Goal: Task Accomplishment & Management: Complete application form

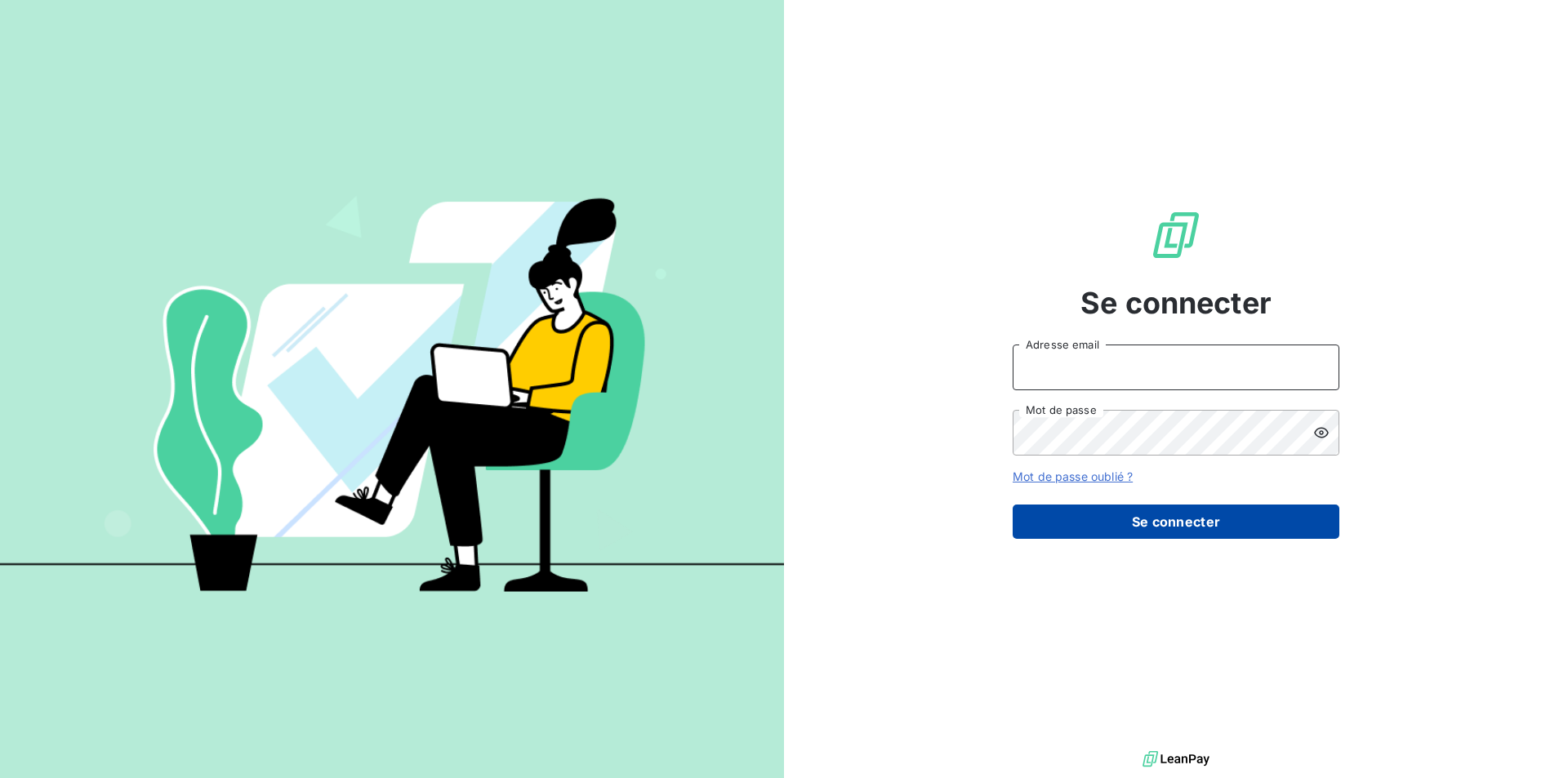
type input "[EMAIL_ADDRESS][DOMAIN_NAME]"
click at [1058, 522] on button "Se connecter" at bounding box center [1176, 521] width 327 height 34
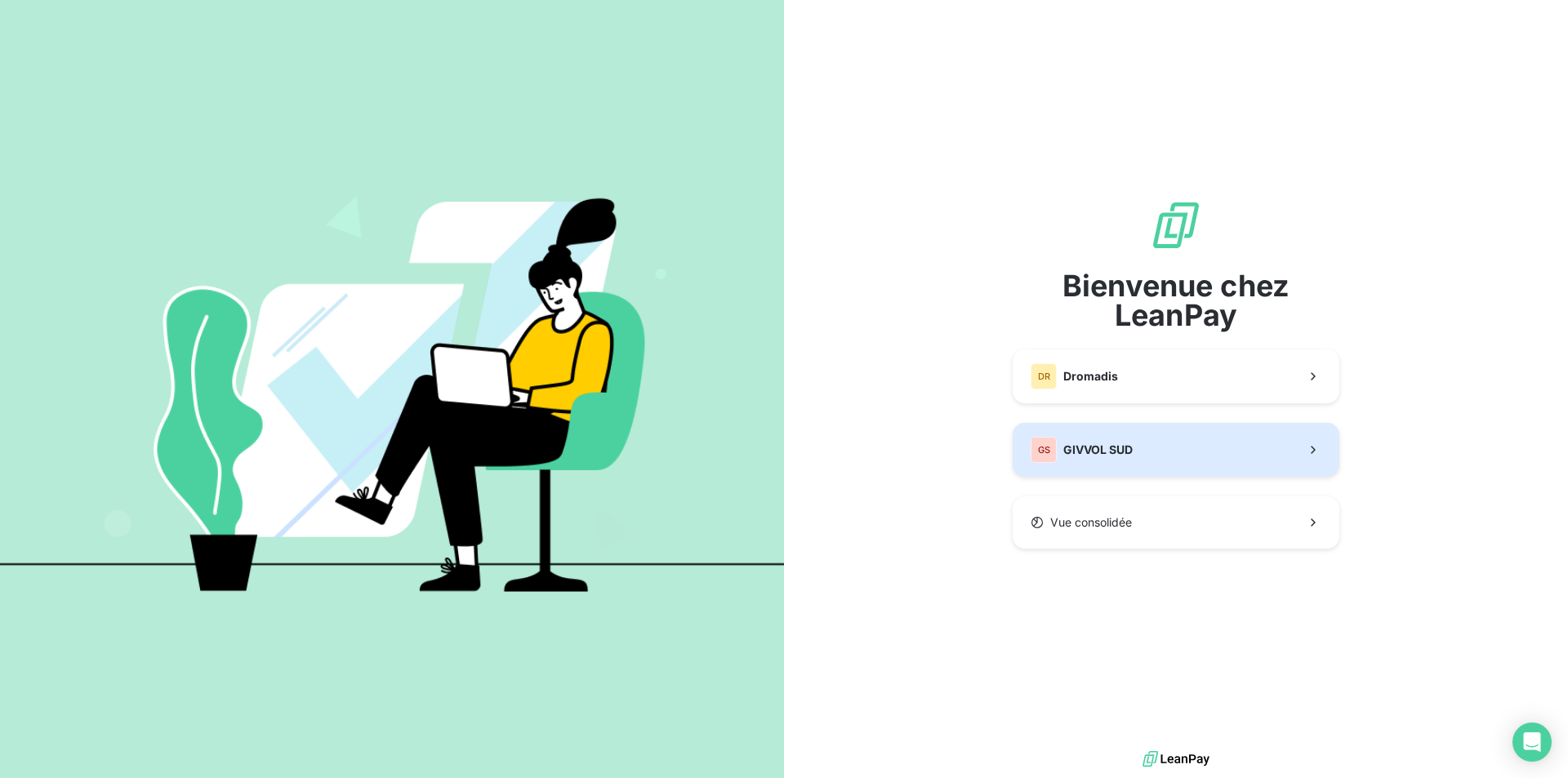
click at [1194, 449] on button "GS GIVVOL SUD" at bounding box center [1176, 450] width 327 height 53
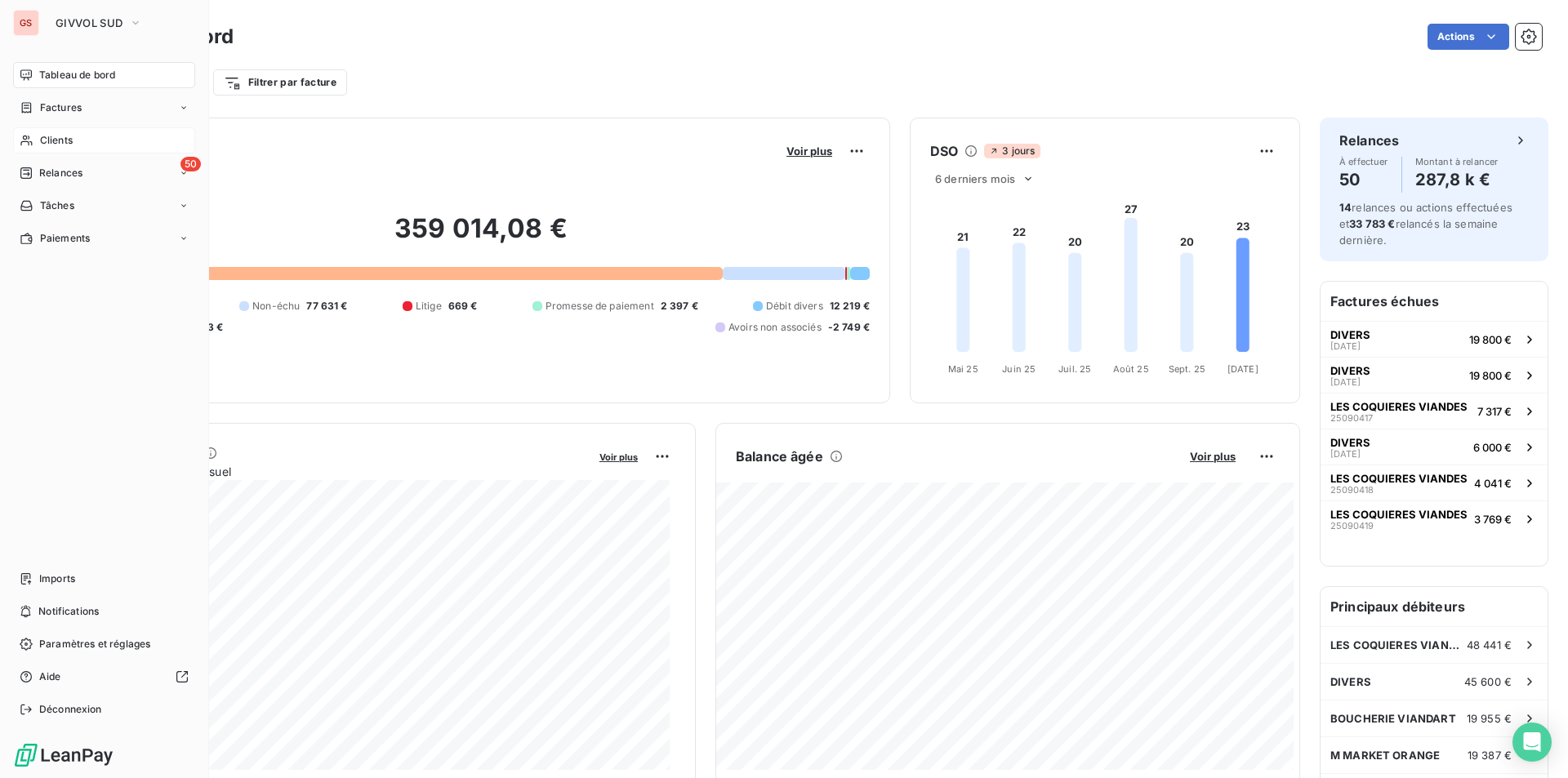
click at [70, 138] on span "Clients" at bounding box center [56, 140] width 33 height 15
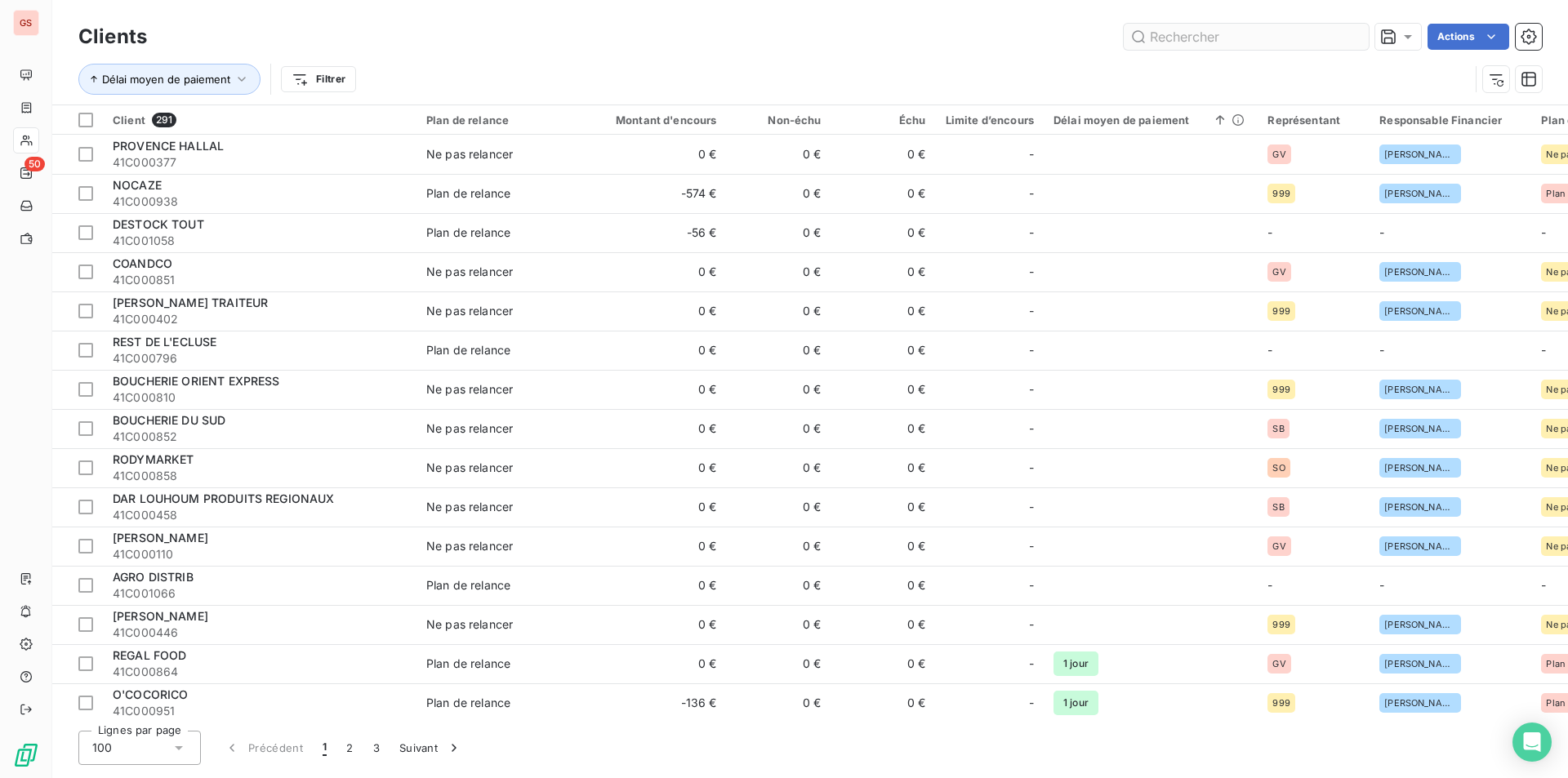
click at [1214, 24] on input "text" at bounding box center [1246, 36] width 245 height 26
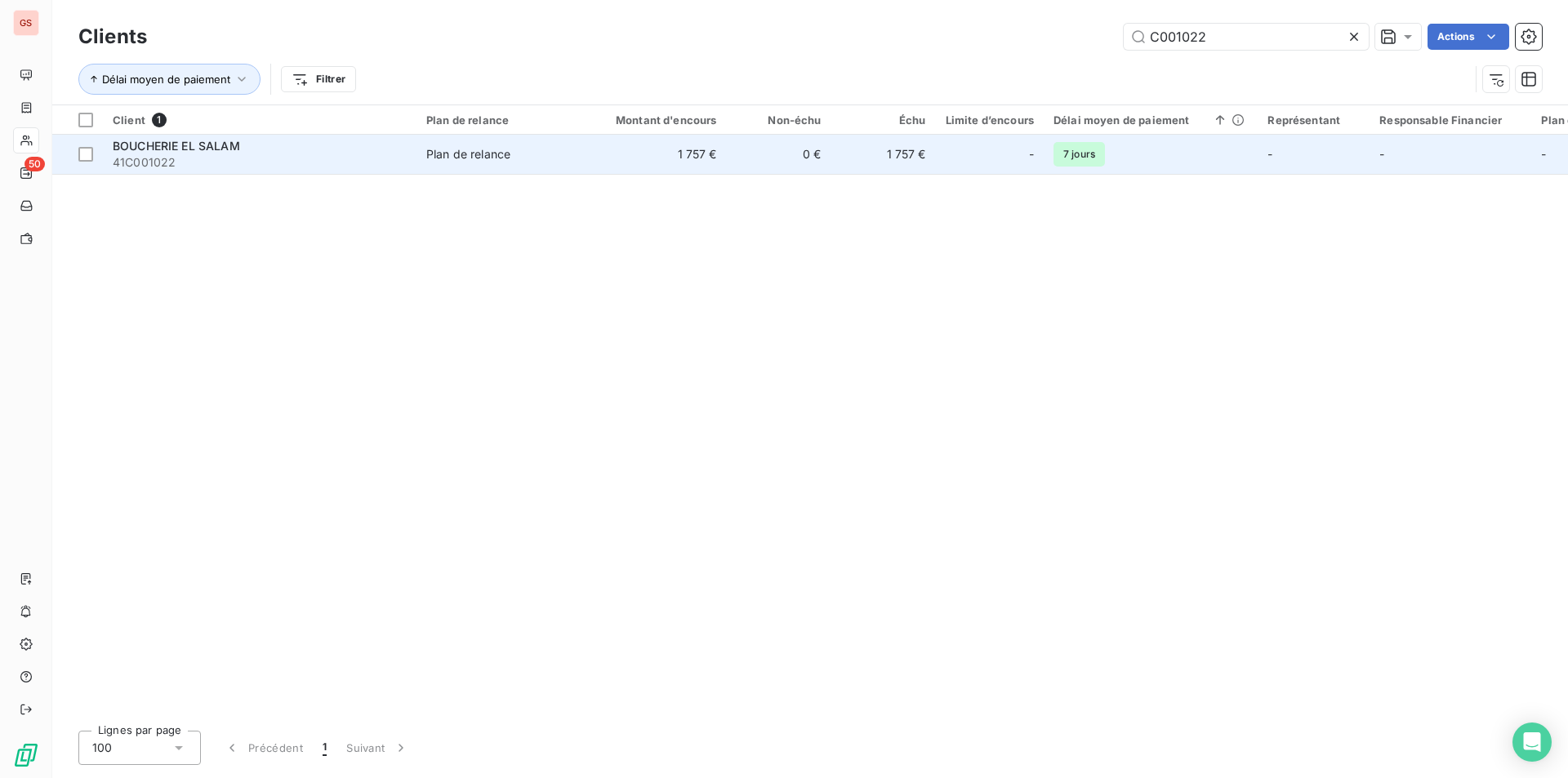
type input "C001022"
click at [639, 165] on td "1 757 €" at bounding box center [657, 154] width 140 height 39
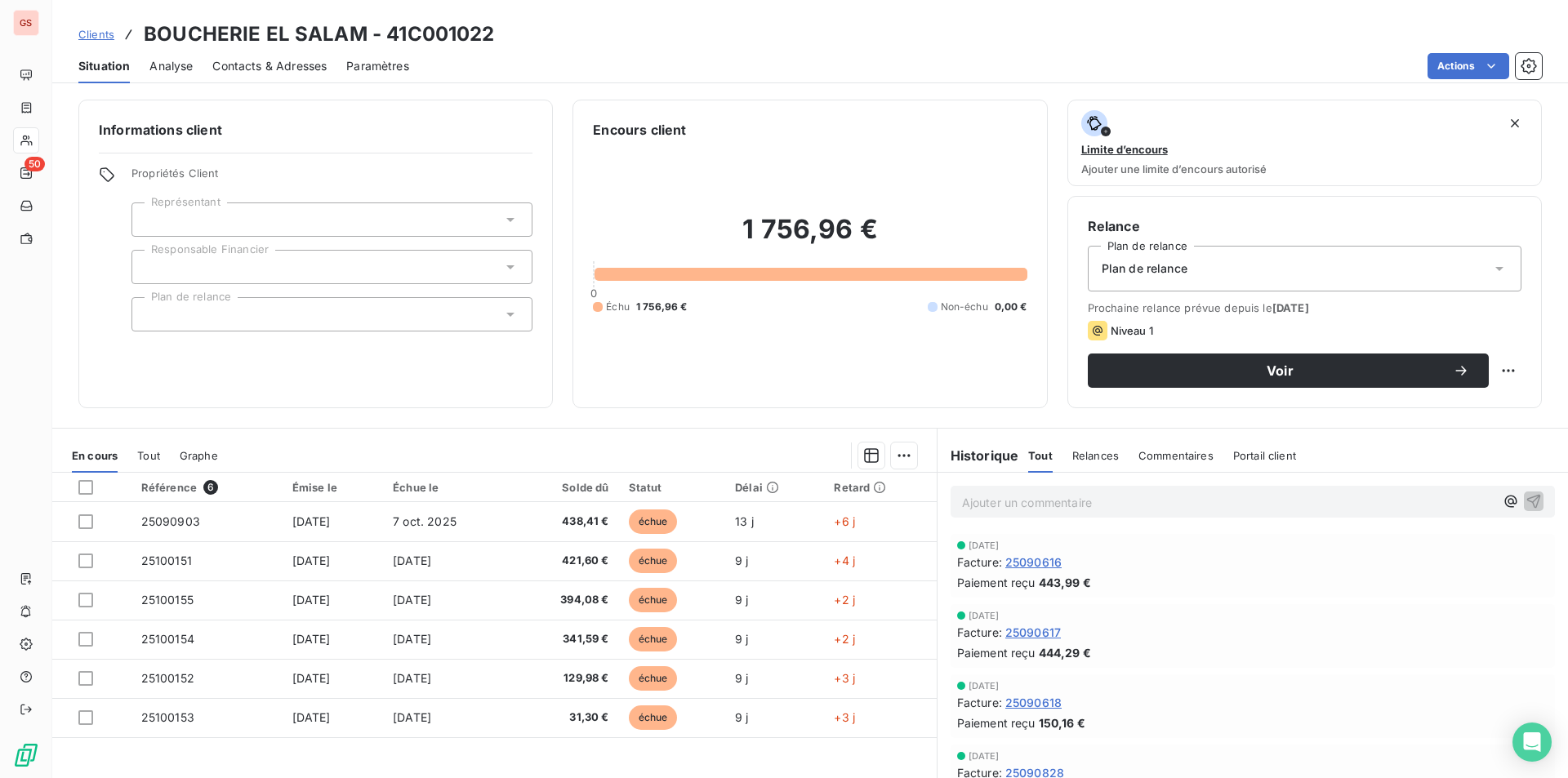
click at [85, 480] on th at bounding box center [92, 487] width 79 height 29
click at [91, 486] on div at bounding box center [86, 488] width 15 height 15
click at [881, 457] on div at bounding box center [577, 455] width 680 height 26
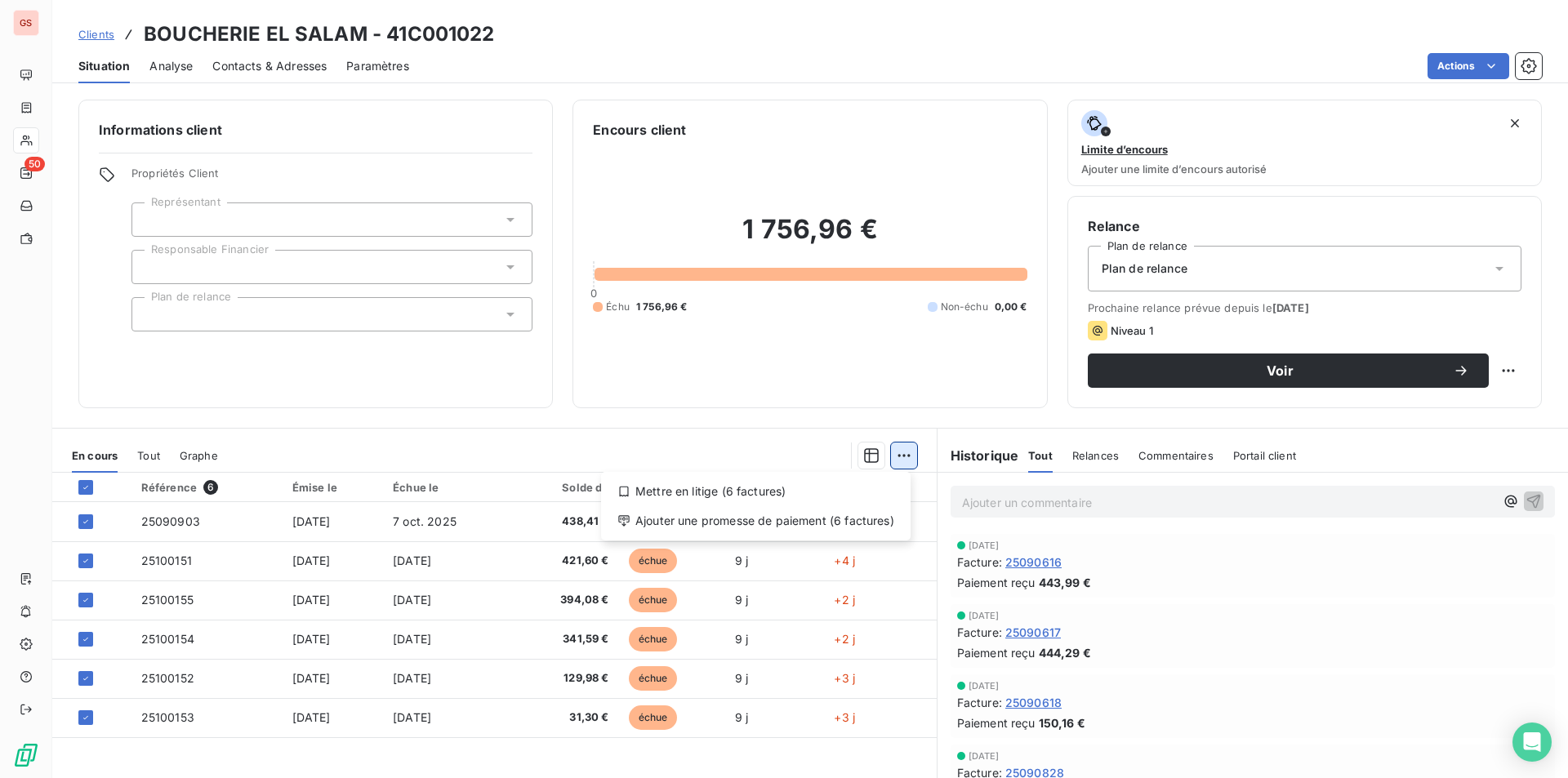
click at [890, 456] on html "GS 50 Clients BOUCHERIE EL SALAM - 41C001022 Situation Analyse Contacts & Adres…" at bounding box center [784, 389] width 1568 height 778
click at [835, 520] on div "Ajouter une promesse de paiement (6 factures)" at bounding box center [756, 521] width 297 height 26
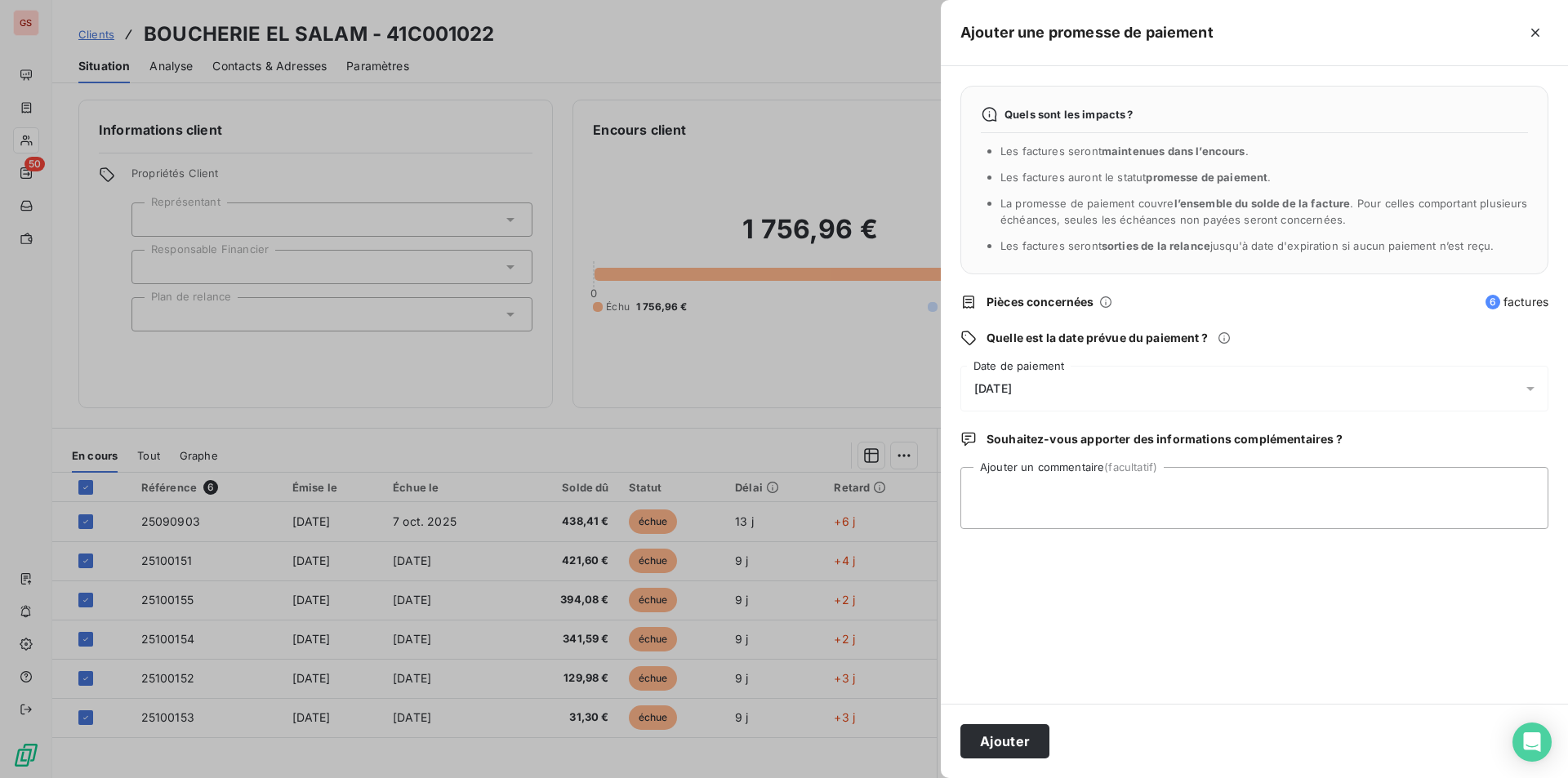
click at [1027, 409] on div "[DATE]" at bounding box center [1255, 389] width 588 height 46
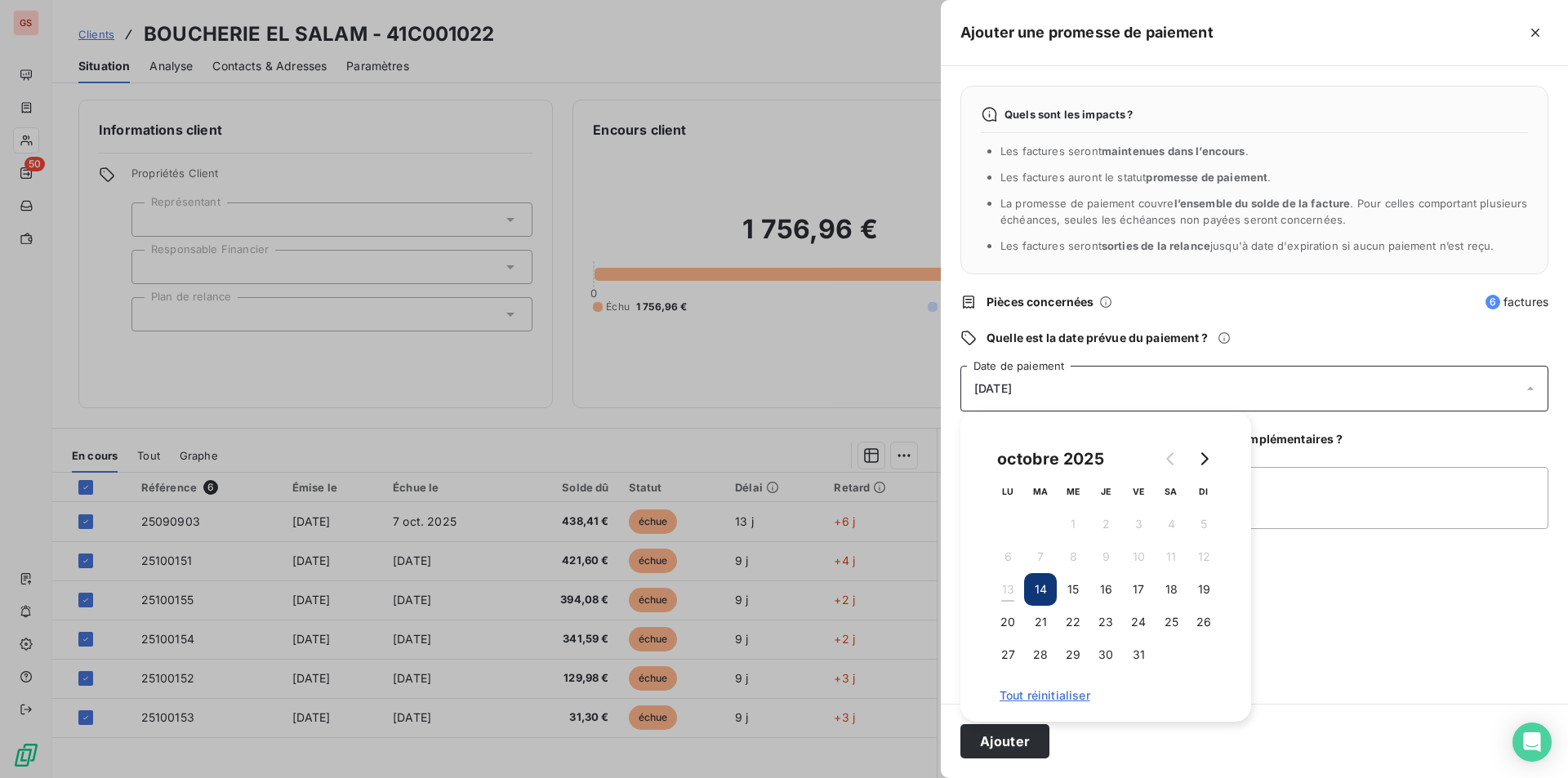
click at [1012, 394] on span "[DATE]" at bounding box center [993, 389] width 38 height 13
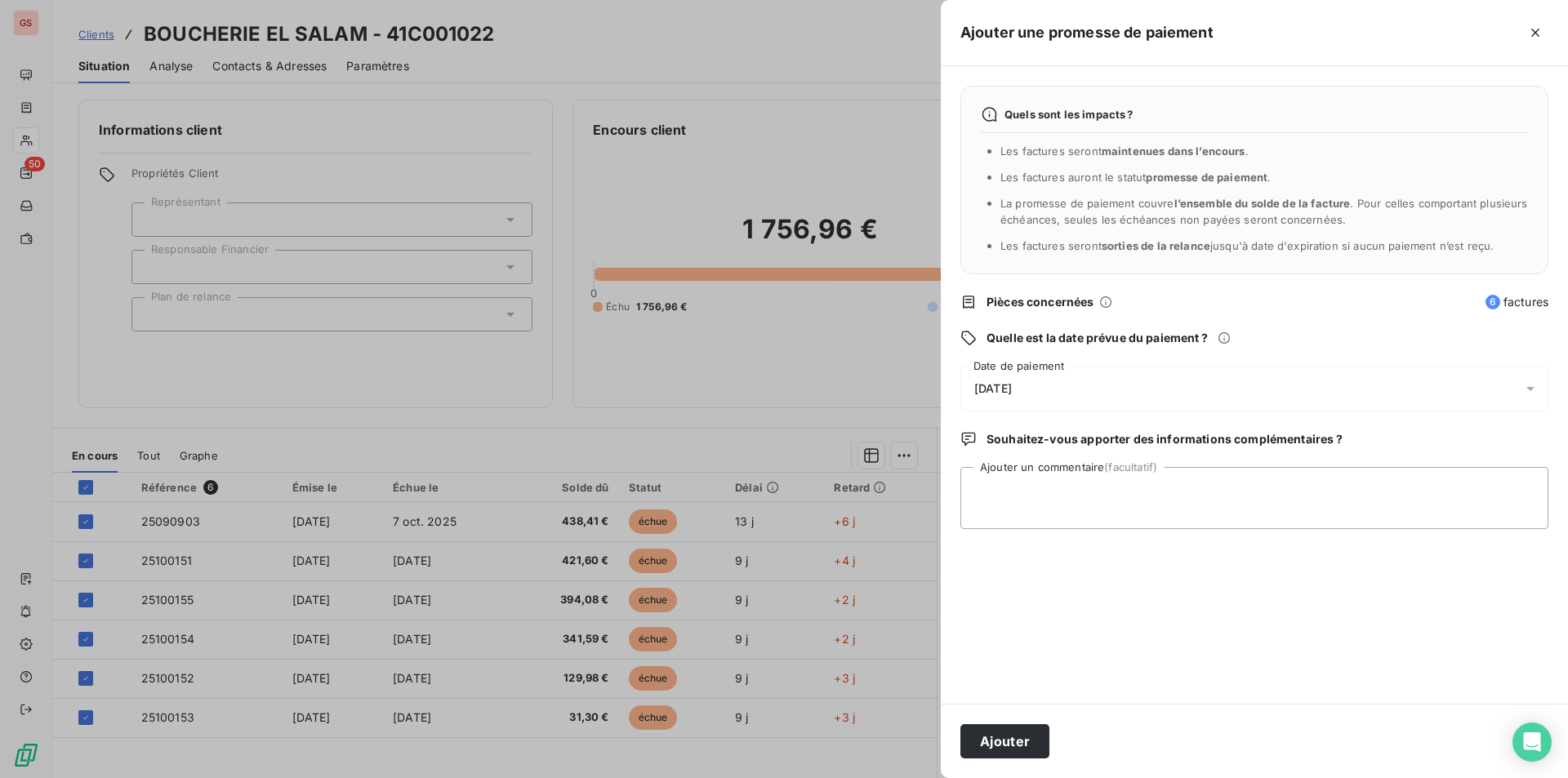
click at [1038, 389] on div "[DATE]" at bounding box center [1255, 389] width 588 height 46
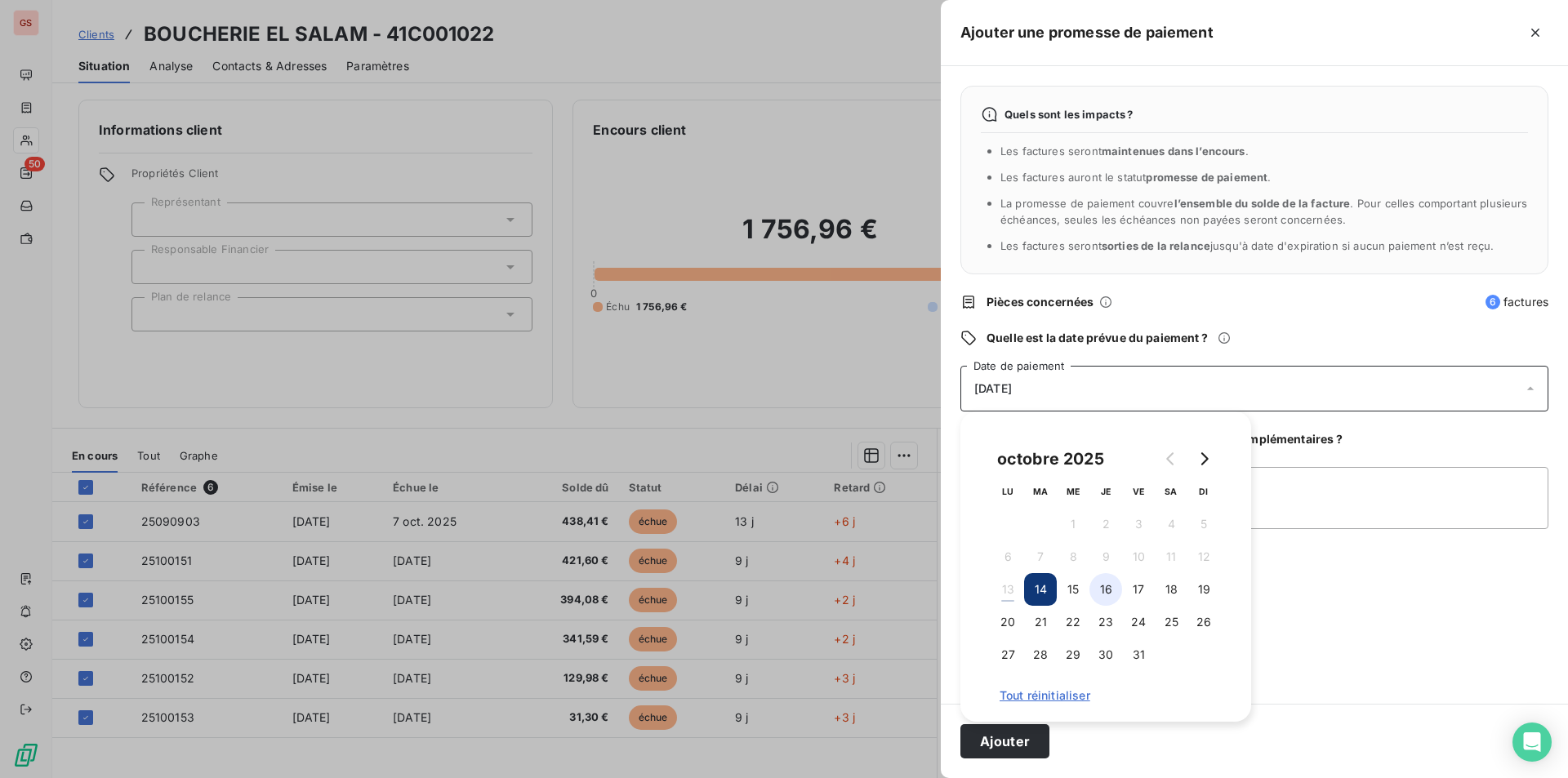
click at [1107, 590] on button "16" at bounding box center [1106, 589] width 33 height 33
click at [1289, 485] on textarea "Ajouter un commentaire (facultatif)" at bounding box center [1255, 498] width 588 height 62
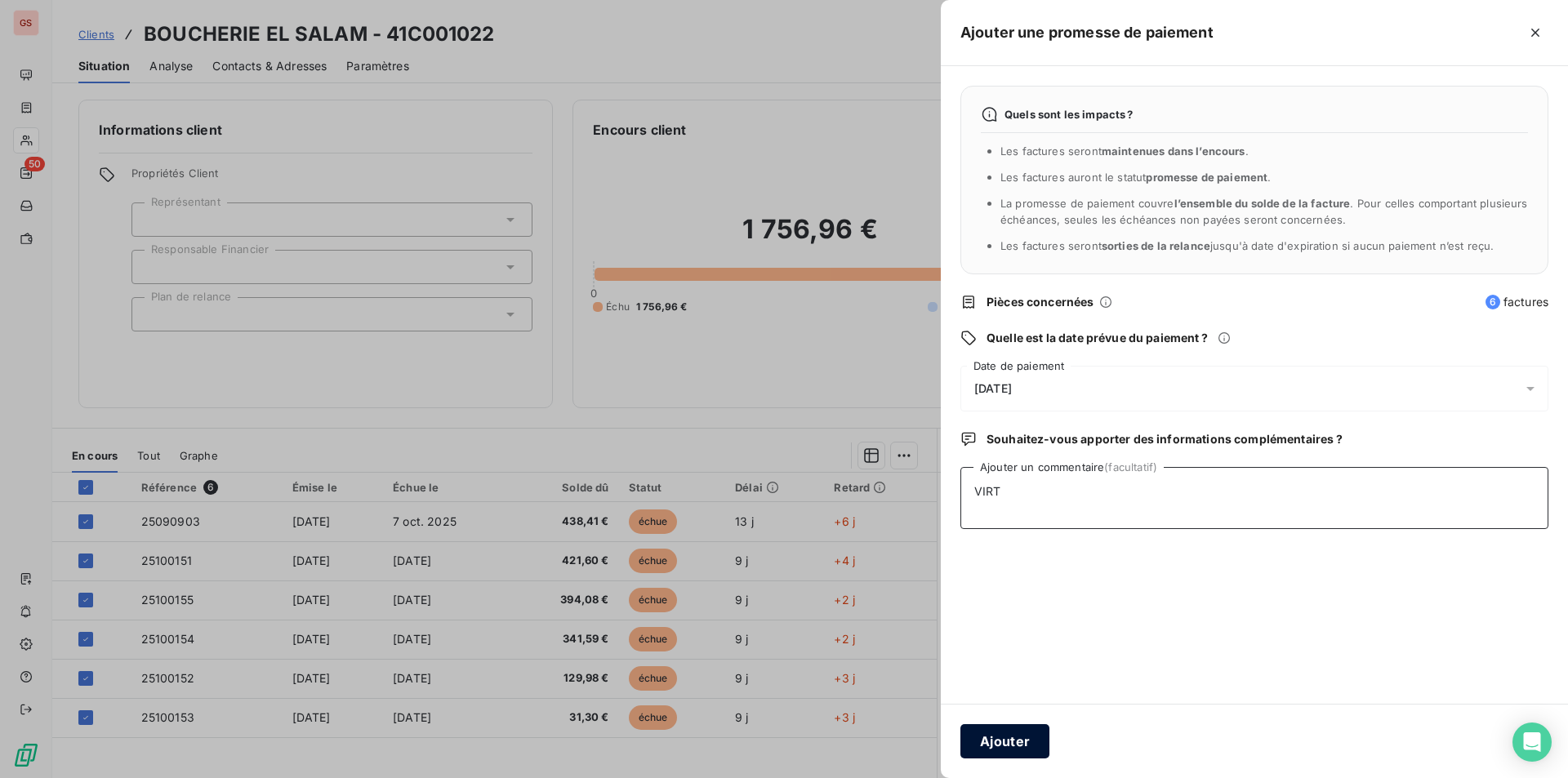
type textarea "VIRT"
click at [1023, 741] on button "Ajouter" at bounding box center [1005, 741] width 89 height 34
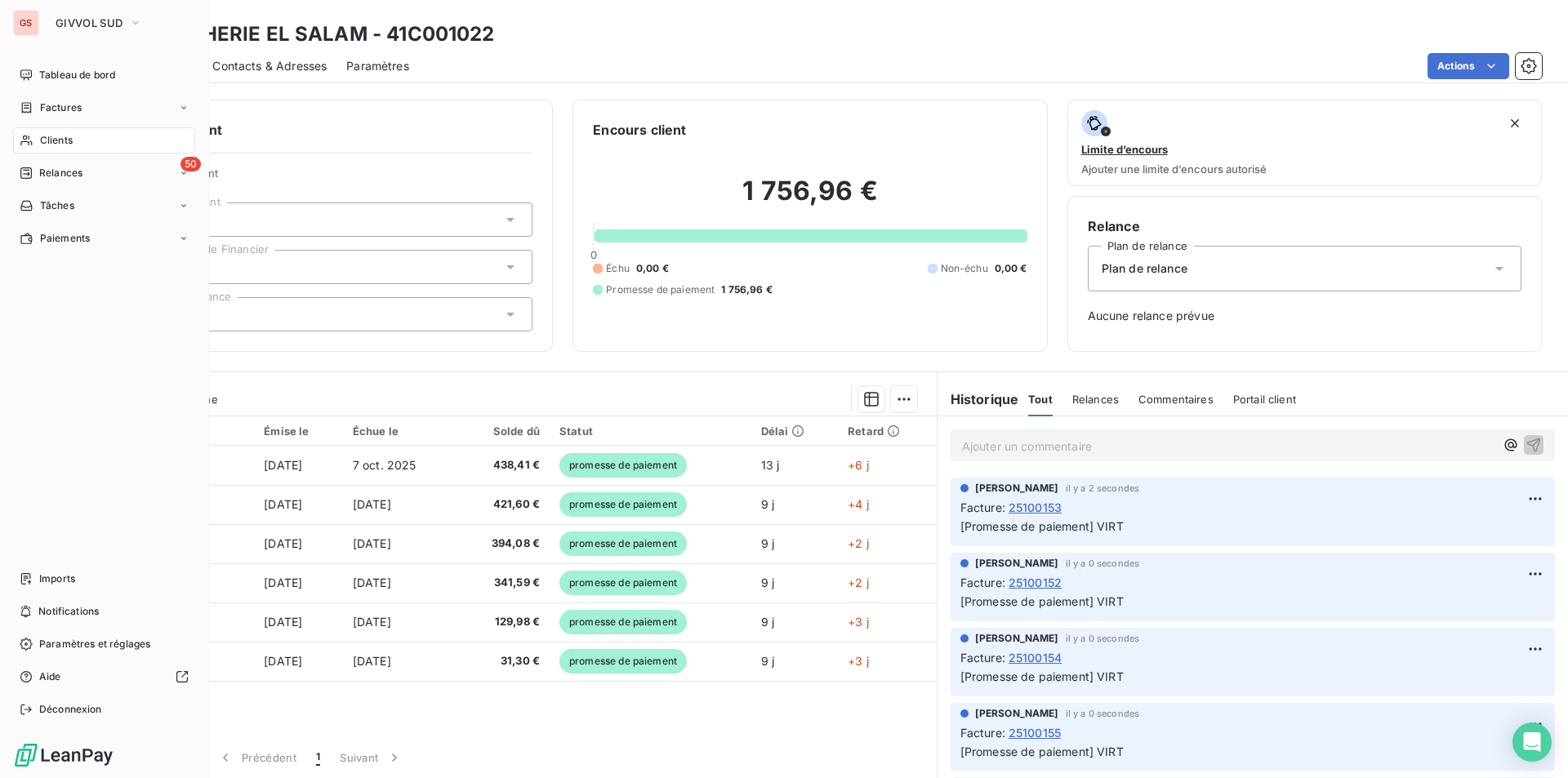
click at [53, 140] on span "Clients" at bounding box center [56, 140] width 33 height 15
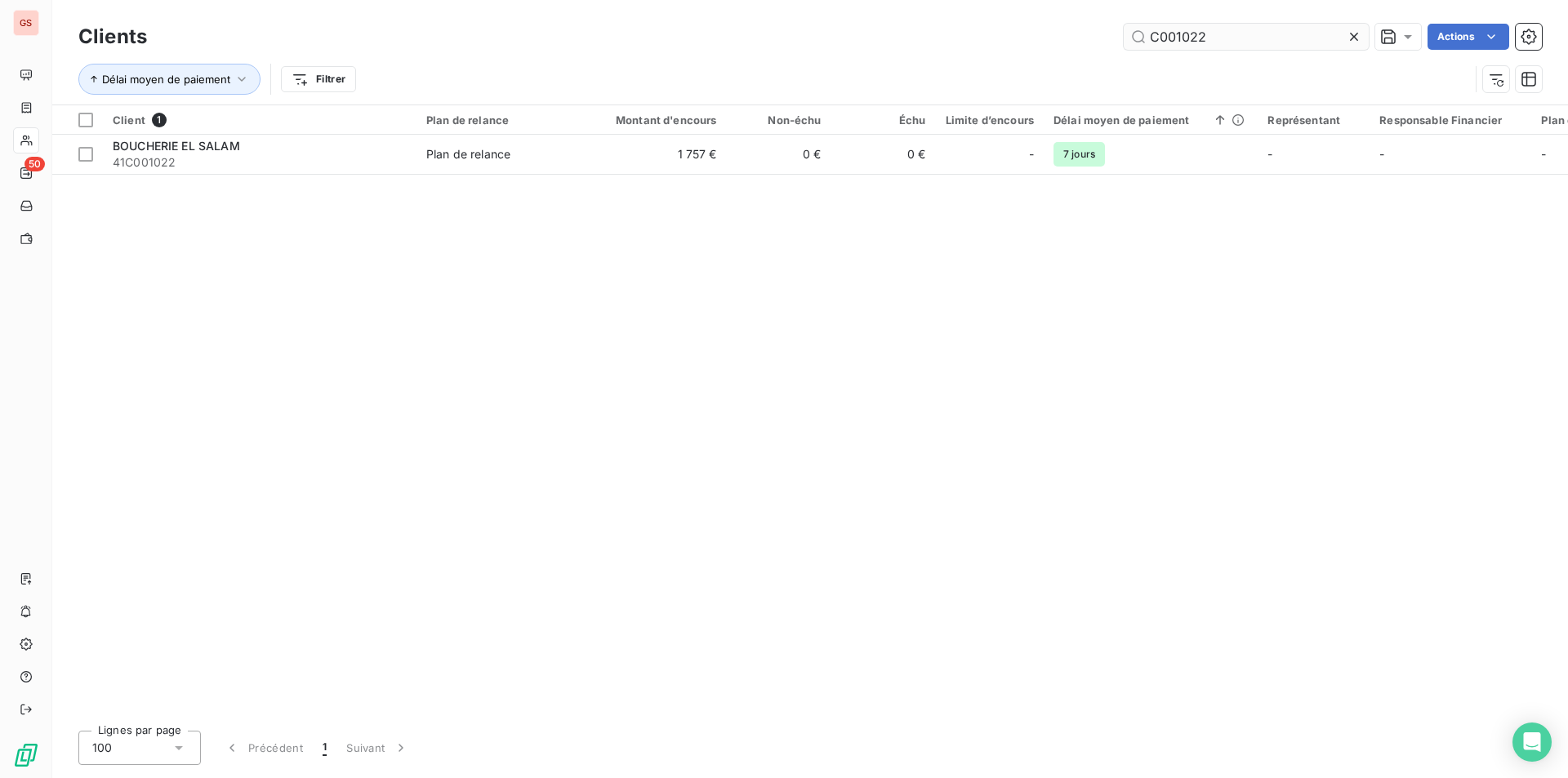
drag, startPoint x: 1172, startPoint y: 35, endPoint x: 1275, endPoint y: 48, distance: 103.8
click at [1275, 49] on input "C001022" at bounding box center [1246, 36] width 245 height 26
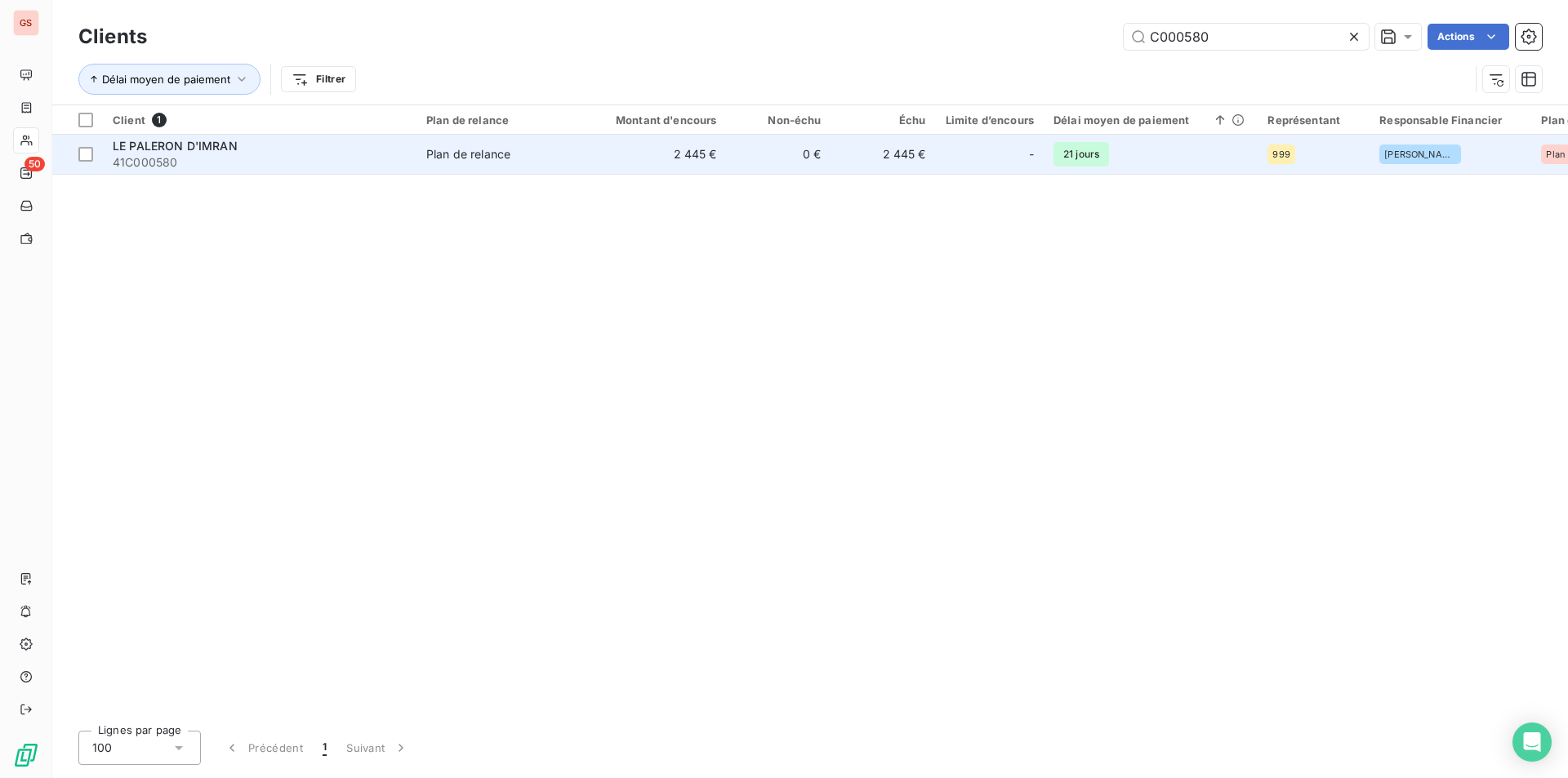
type input "C000580"
click at [521, 161] on span "Plan de relance" at bounding box center [501, 155] width 150 height 17
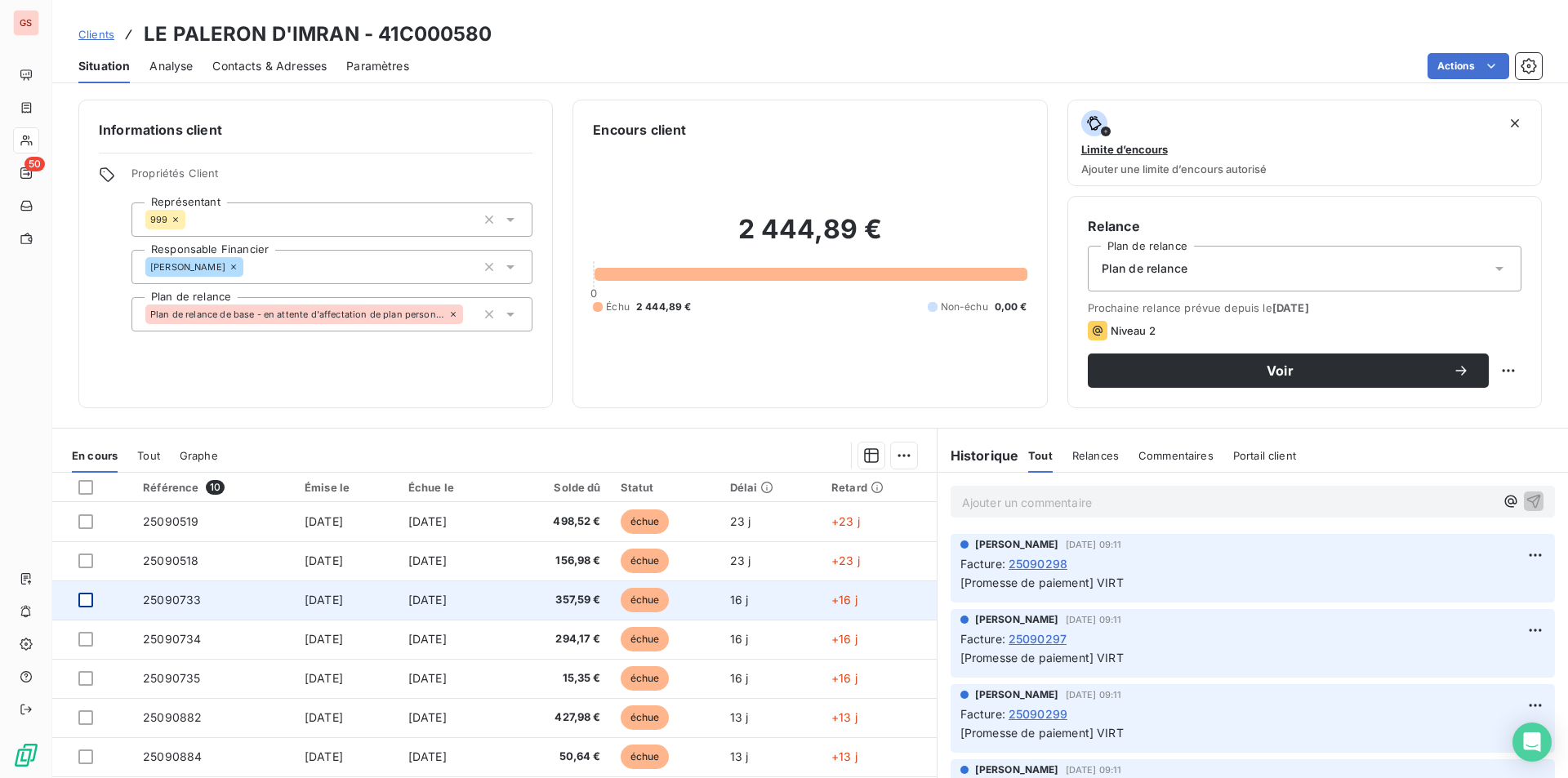
click at [86, 596] on div at bounding box center [86, 600] width 15 height 15
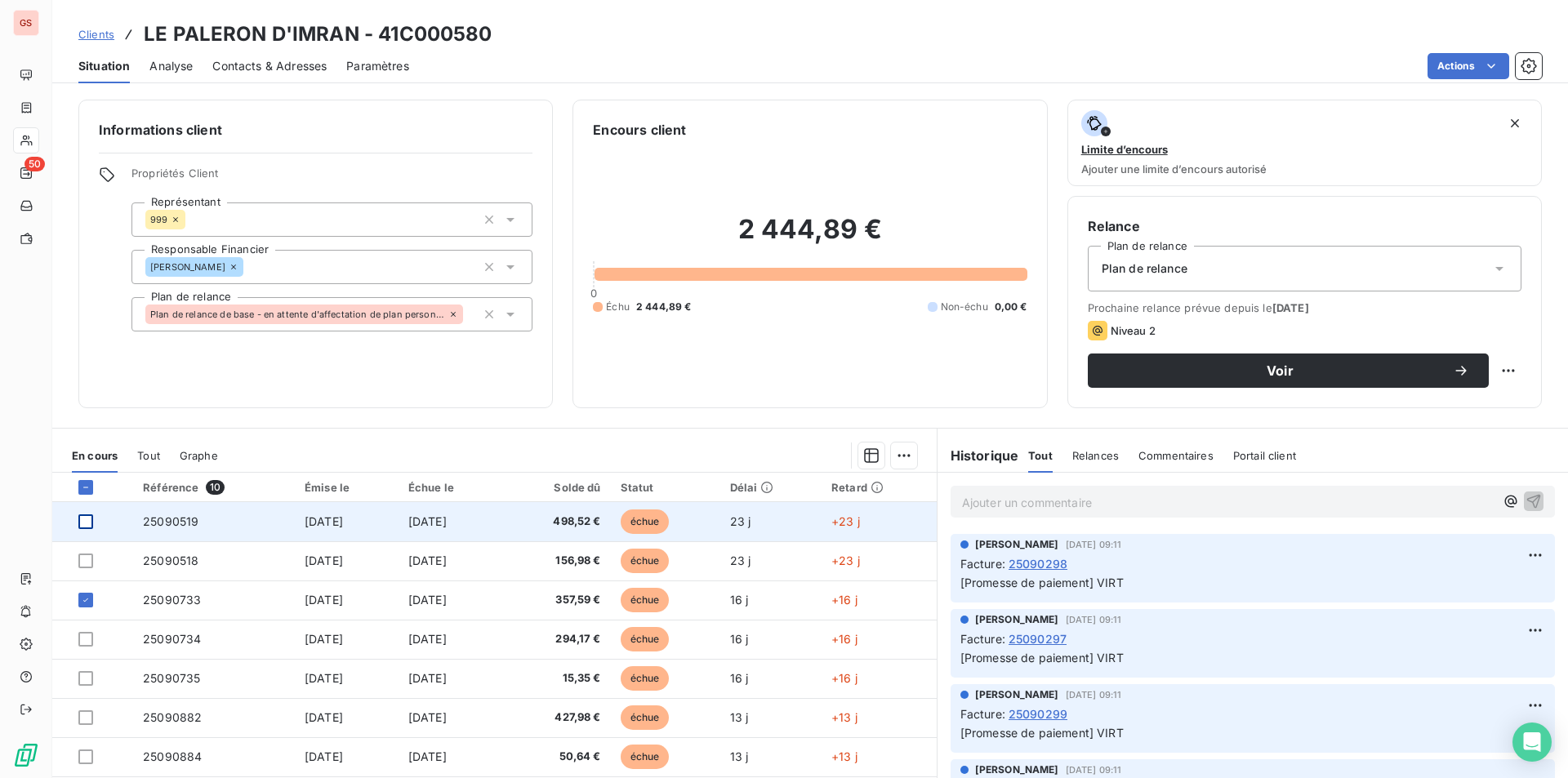
click at [89, 515] on div at bounding box center [86, 522] width 15 height 15
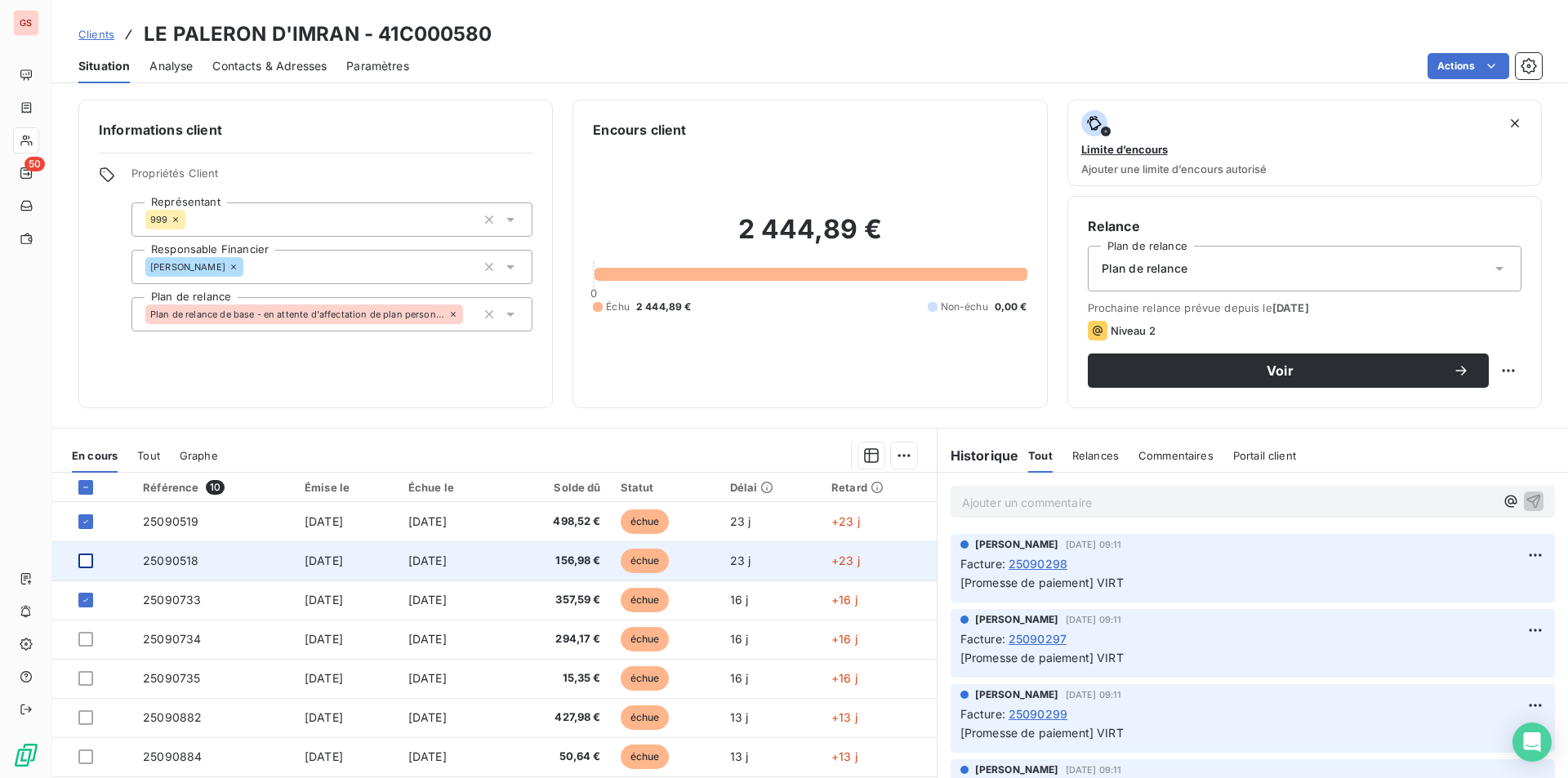
click at [83, 554] on div at bounding box center [86, 562] width 15 height 15
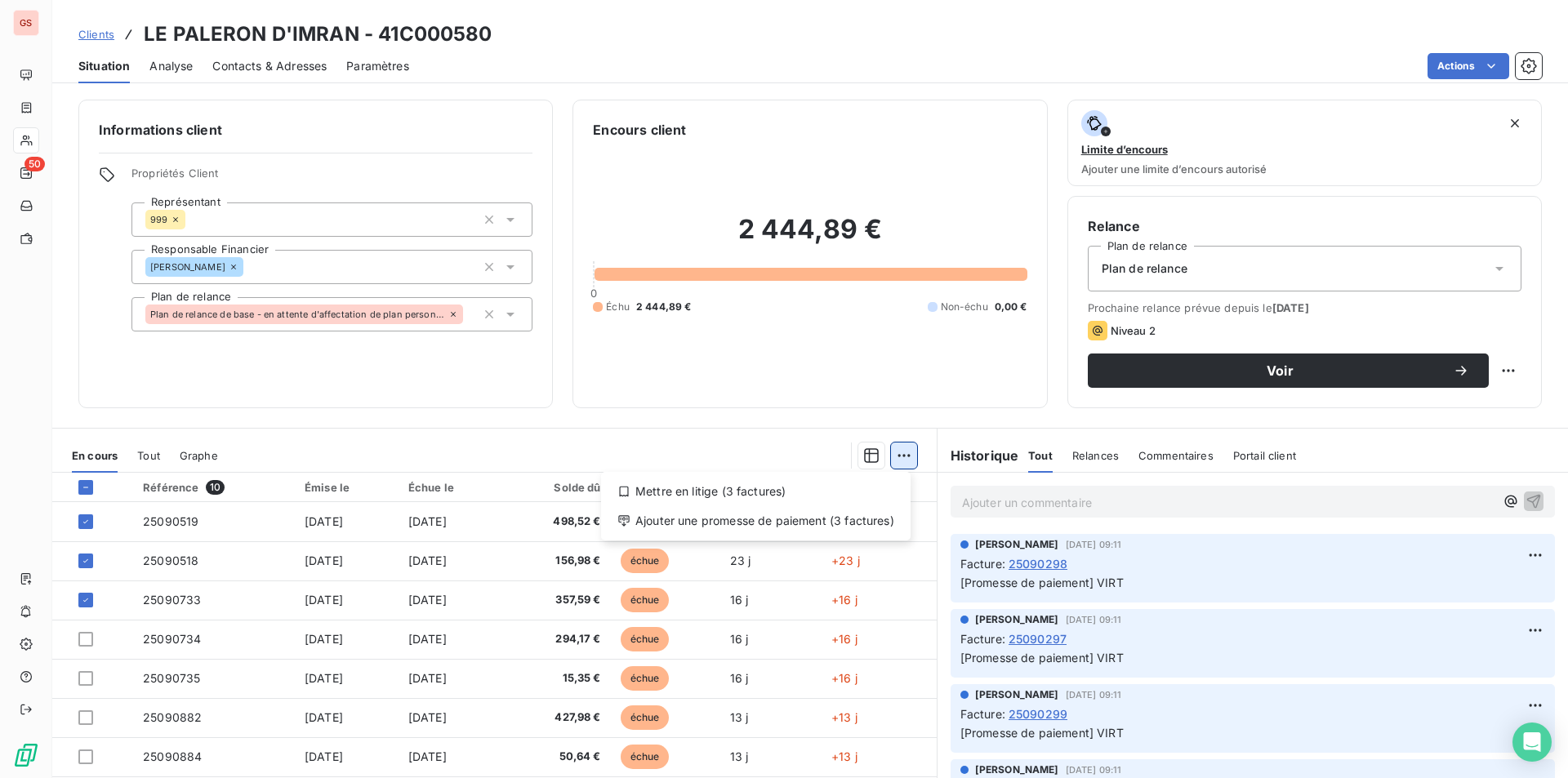
click at [892, 455] on html "GS 50 Clients LE PALERON D'IMRAN - 41C000580 Situation Analyse Contacts & Adres…" at bounding box center [784, 389] width 1568 height 778
click at [855, 515] on div "Ajouter une promesse de paiement (3 factures)" at bounding box center [756, 521] width 297 height 26
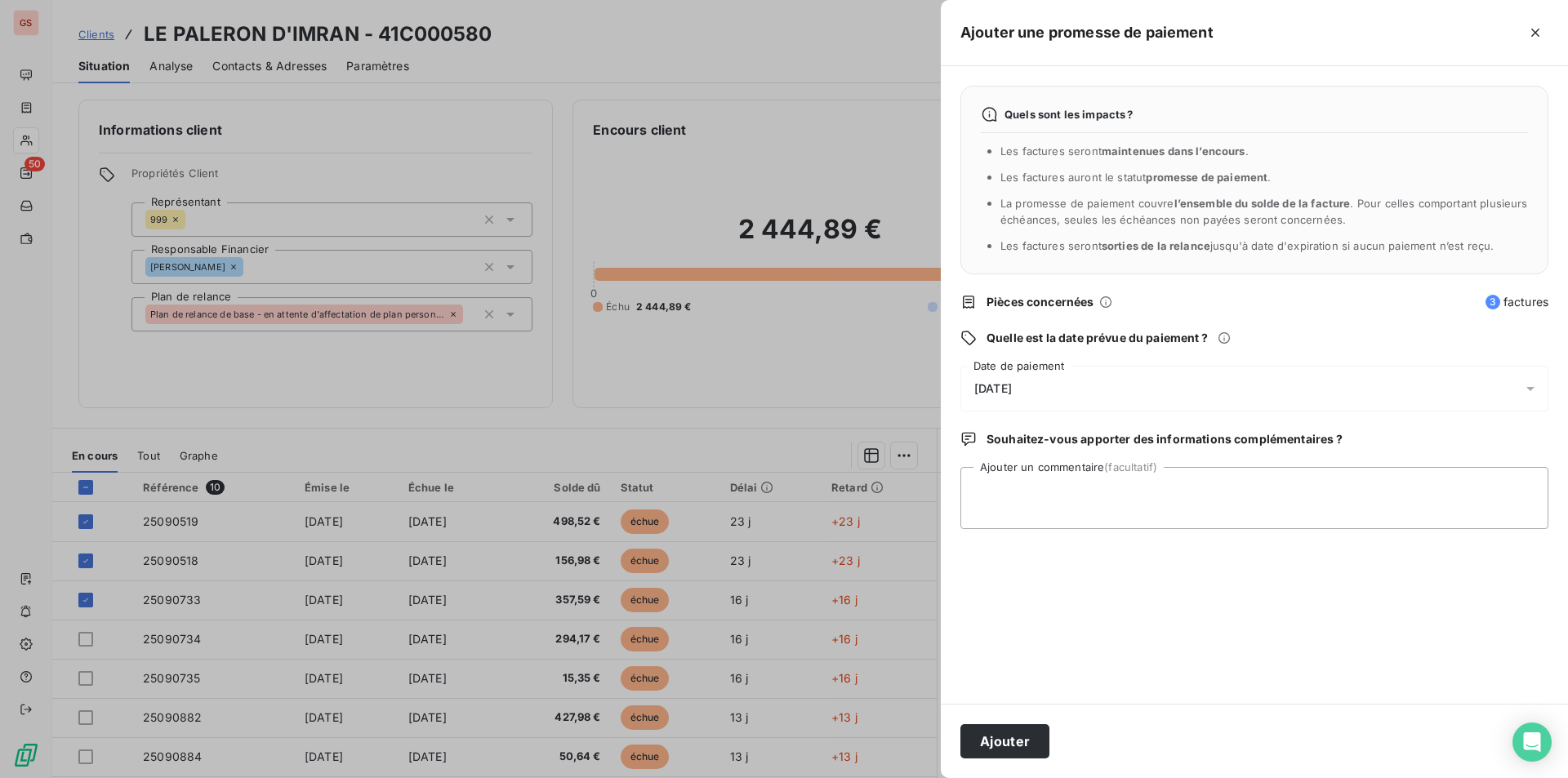
click at [1012, 382] on span "[DATE]" at bounding box center [993, 389] width 38 height 13
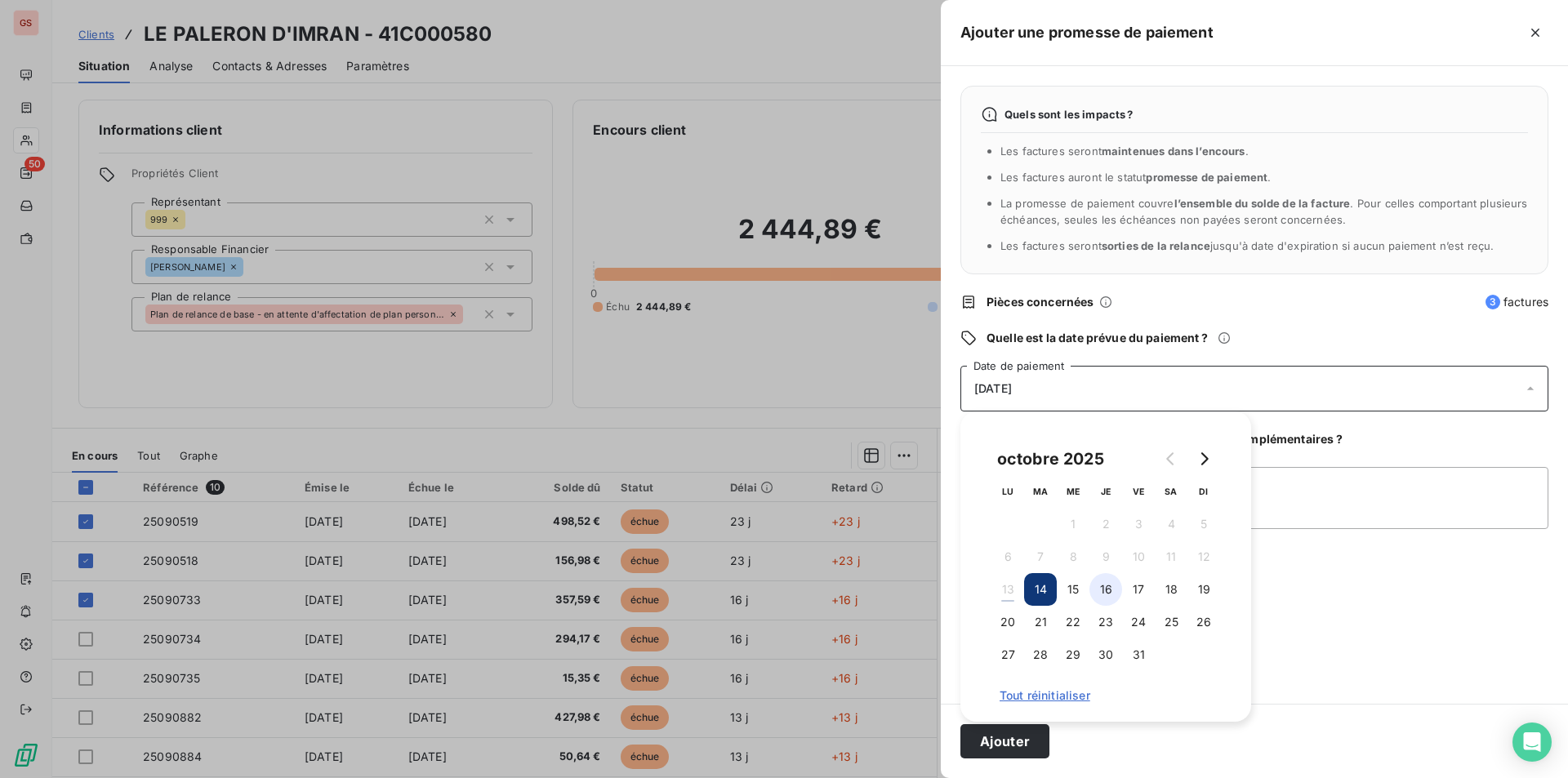
click at [1103, 592] on button "16" at bounding box center [1106, 589] width 33 height 33
click at [1388, 460] on div "Quels sont les impacts ? Les factures seront maintenues dans l’encours . Les fa…" at bounding box center [1255, 384] width 628 height 638
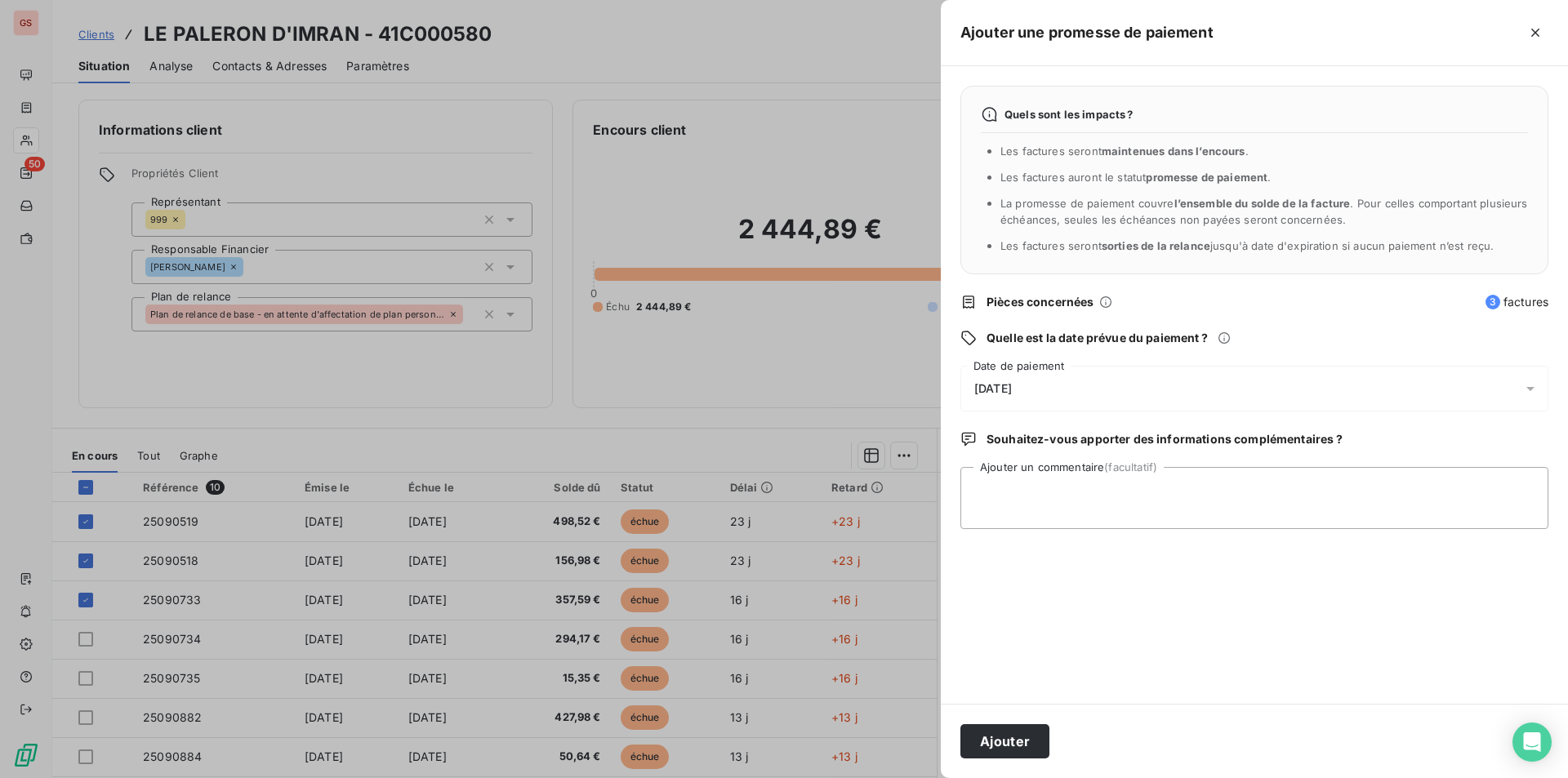
click at [1277, 549] on div "Quels sont les impacts ? Les factures seront maintenues dans l’encours . Les fa…" at bounding box center [1255, 384] width 628 height 638
click at [1272, 516] on textarea "Ajouter un commentaire (facultatif)" at bounding box center [1255, 498] width 588 height 62
type textarea "VIRT"
click at [981, 747] on button "Ajouter" at bounding box center [1005, 741] width 89 height 34
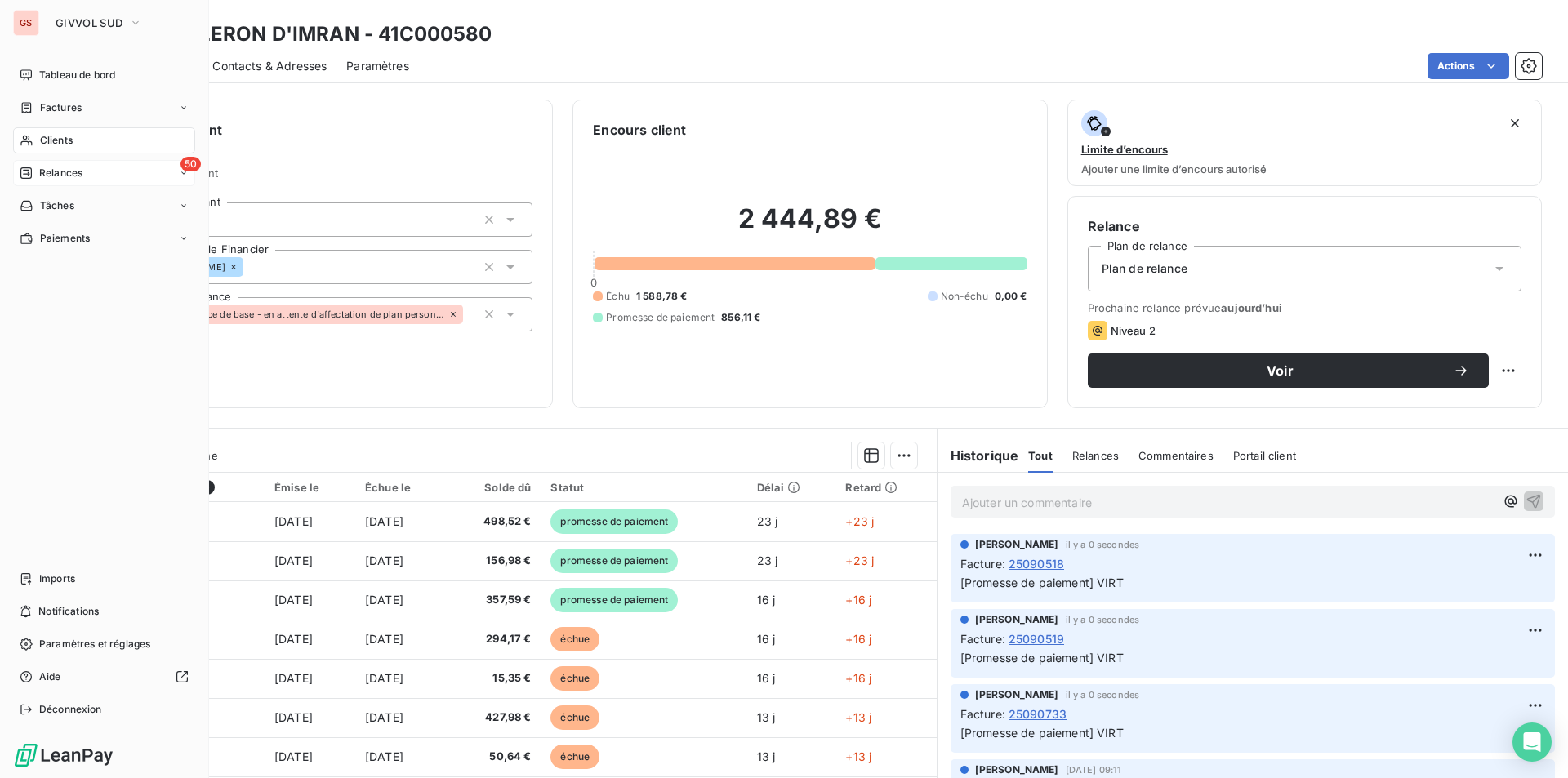
click at [51, 177] on span "Relances" at bounding box center [61, 173] width 43 height 15
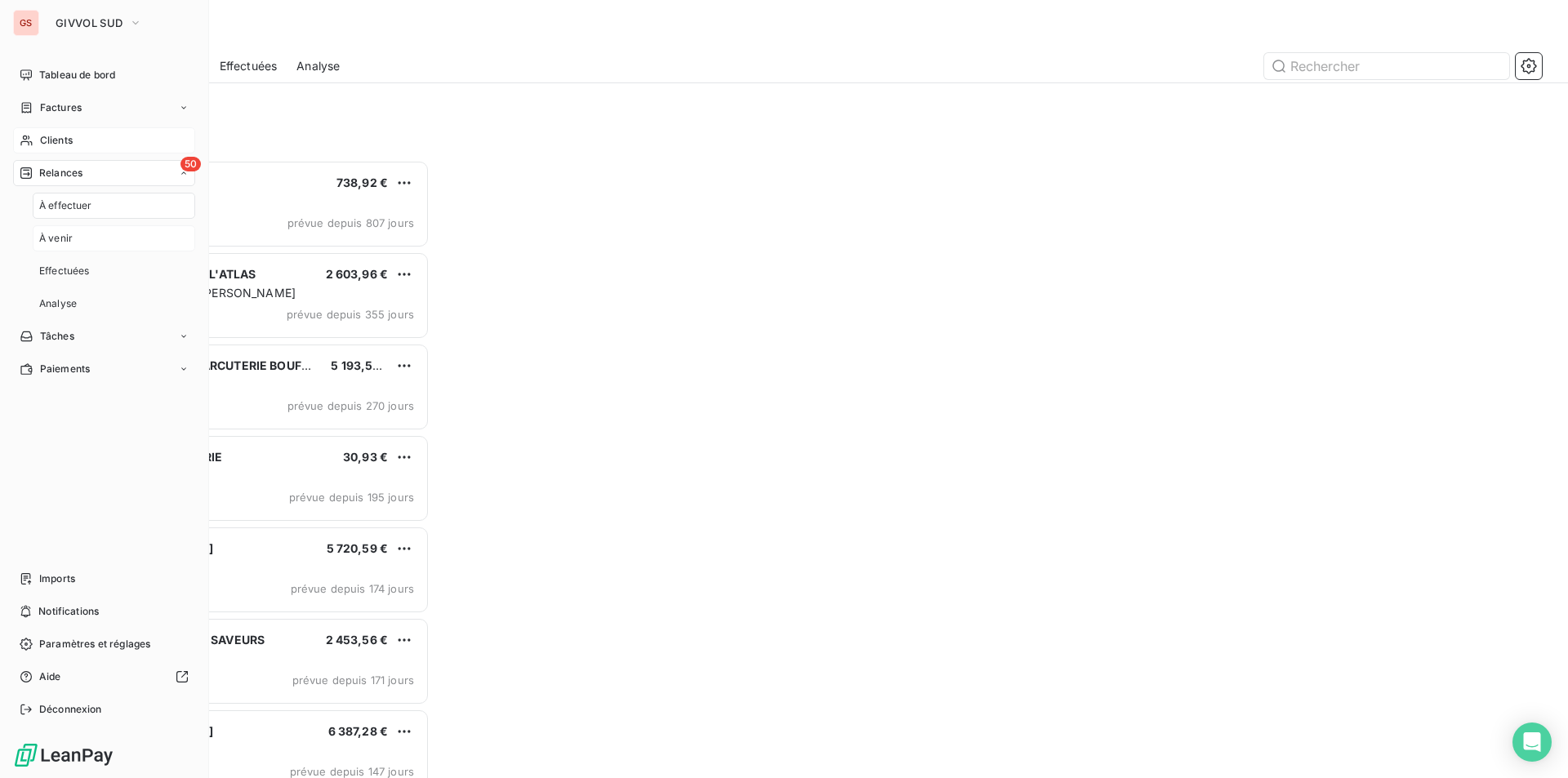
click at [76, 229] on div "À venir" at bounding box center [114, 238] width 162 height 26
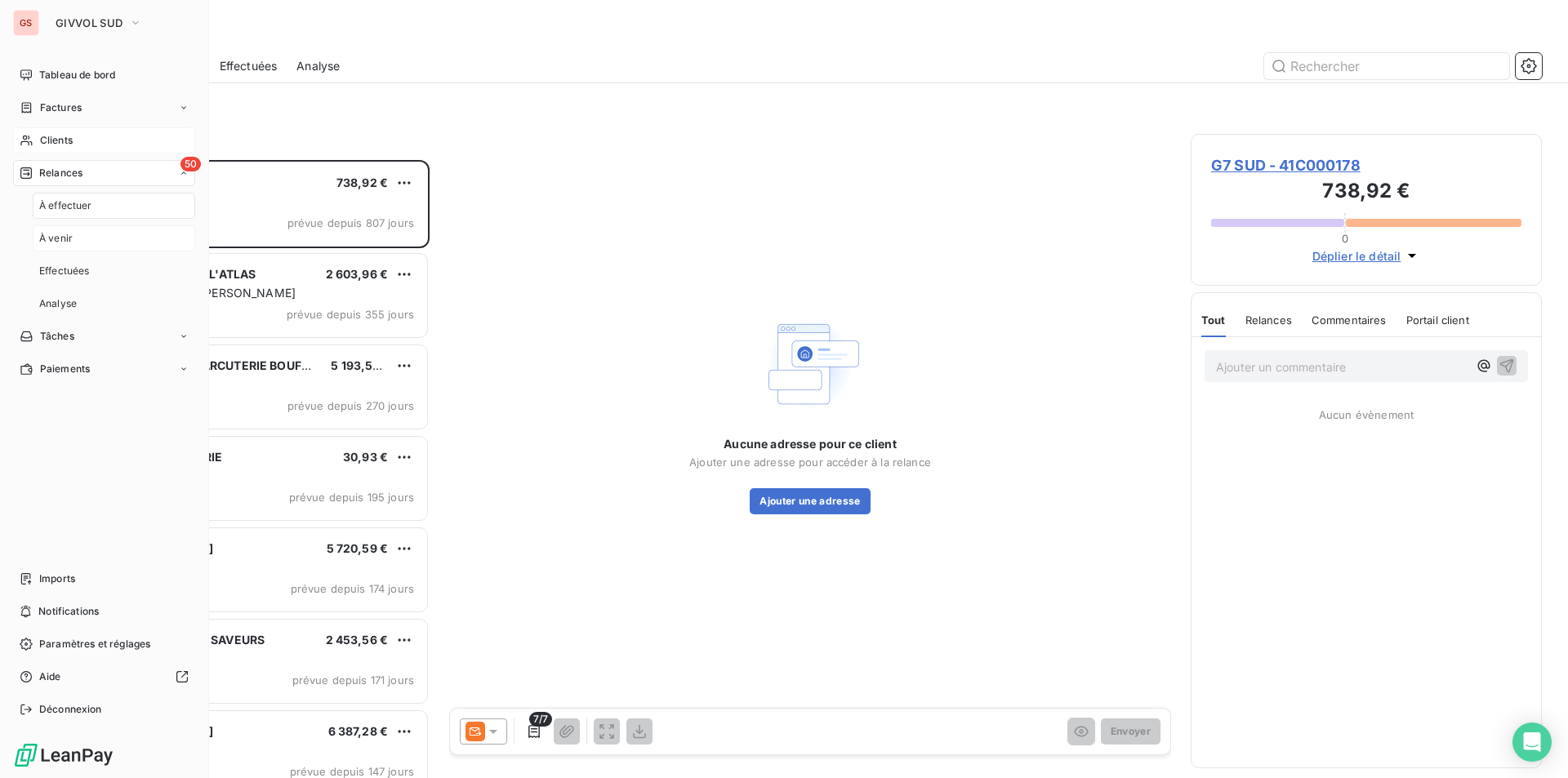
scroll to position [606, 339]
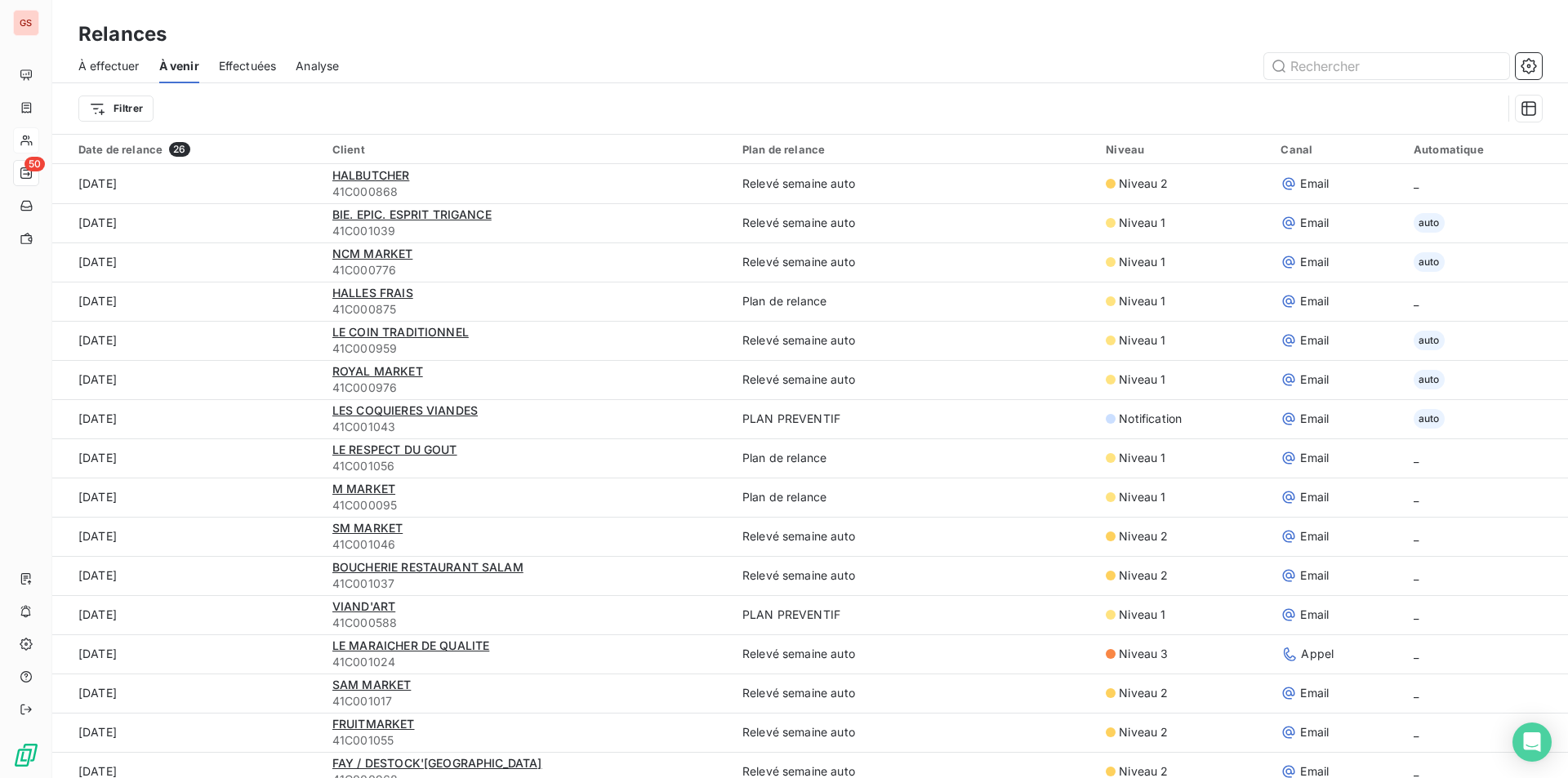
click at [243, 65] on span "Effectuées" at bounding box center [247, 66] width 58 height 17
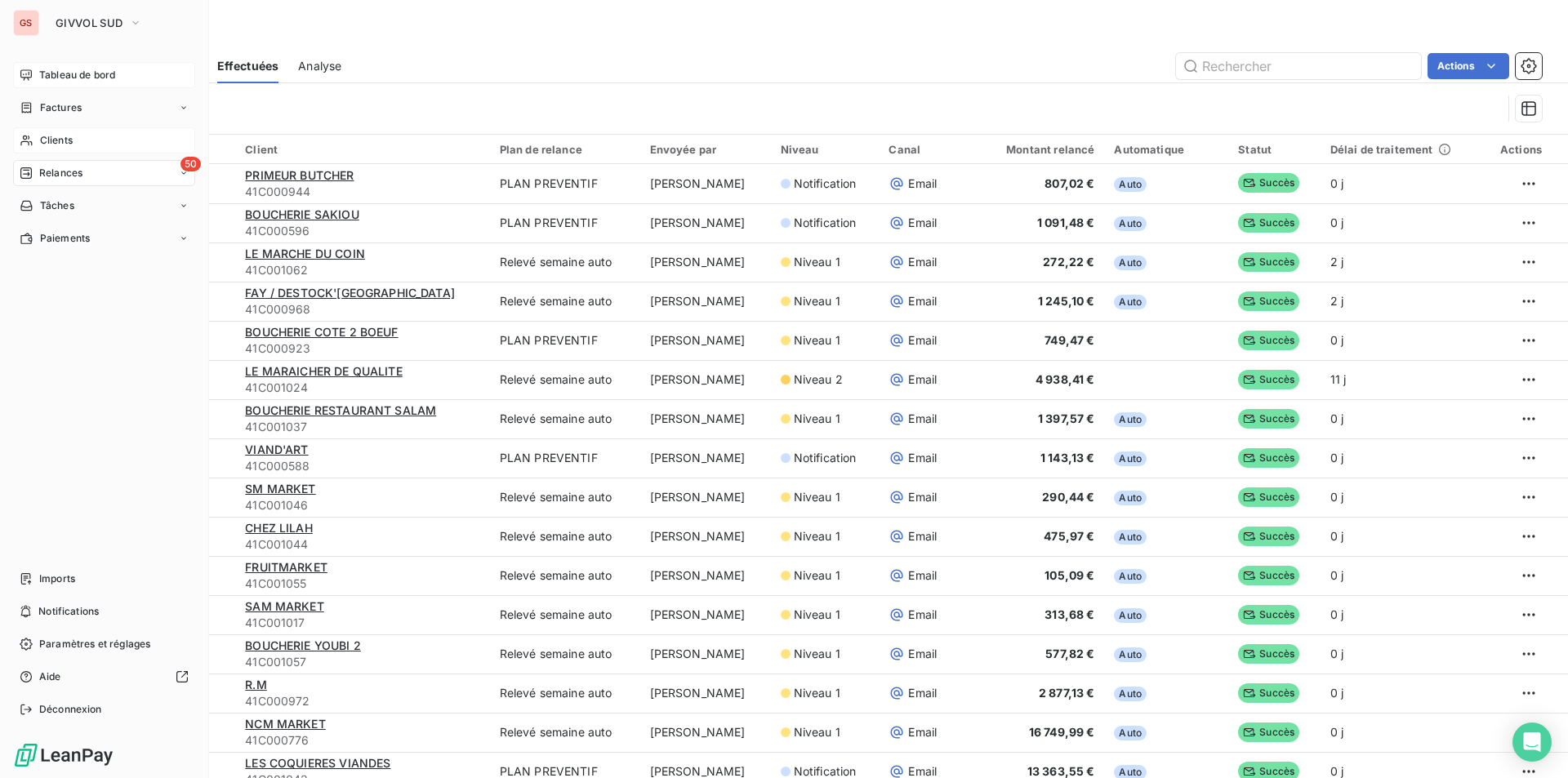
click at [51, 78] on span "Tableau de bord" at bounding box center [77, 75] width 76 height 15
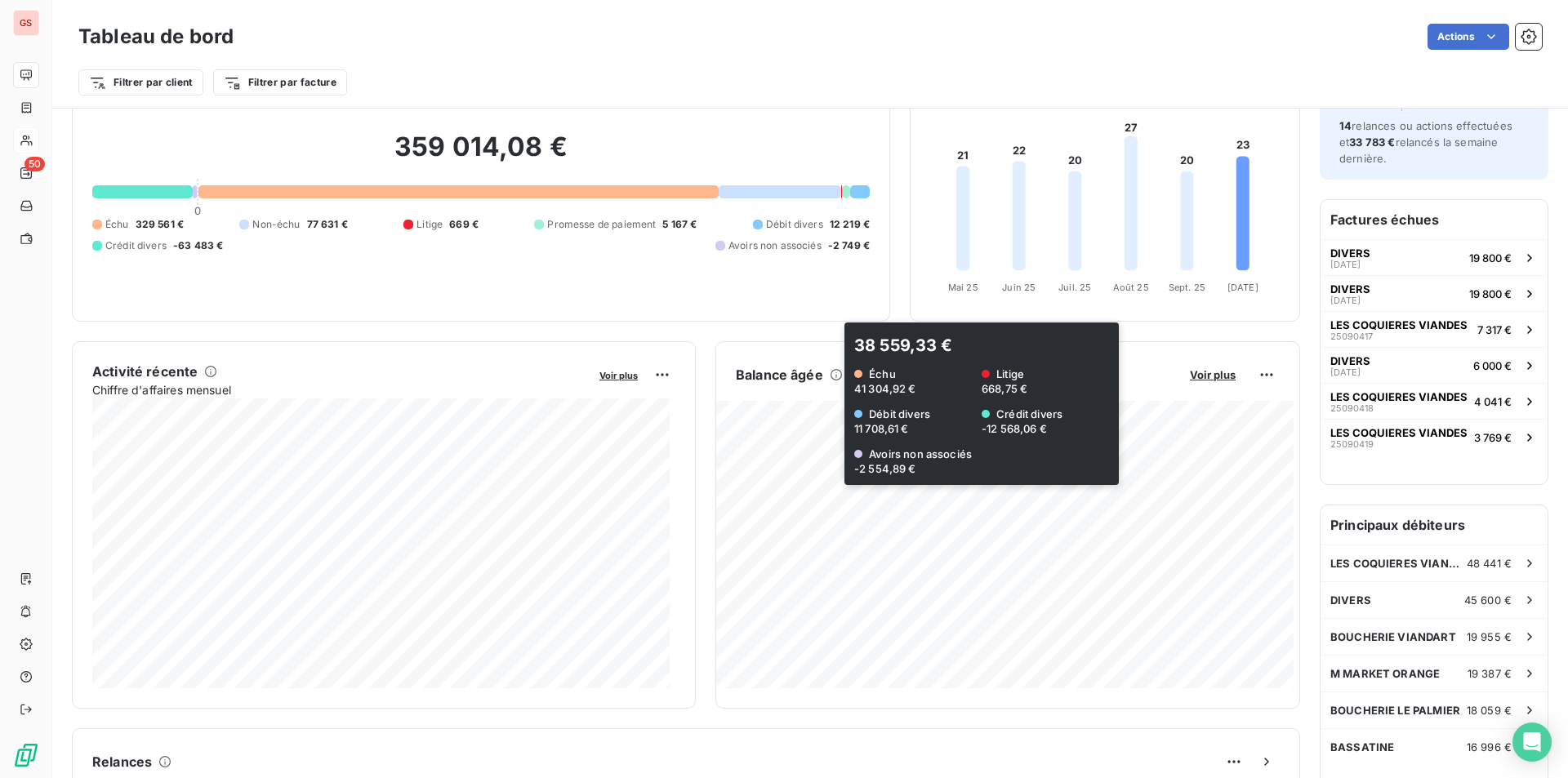
scroll to position [164, 0]
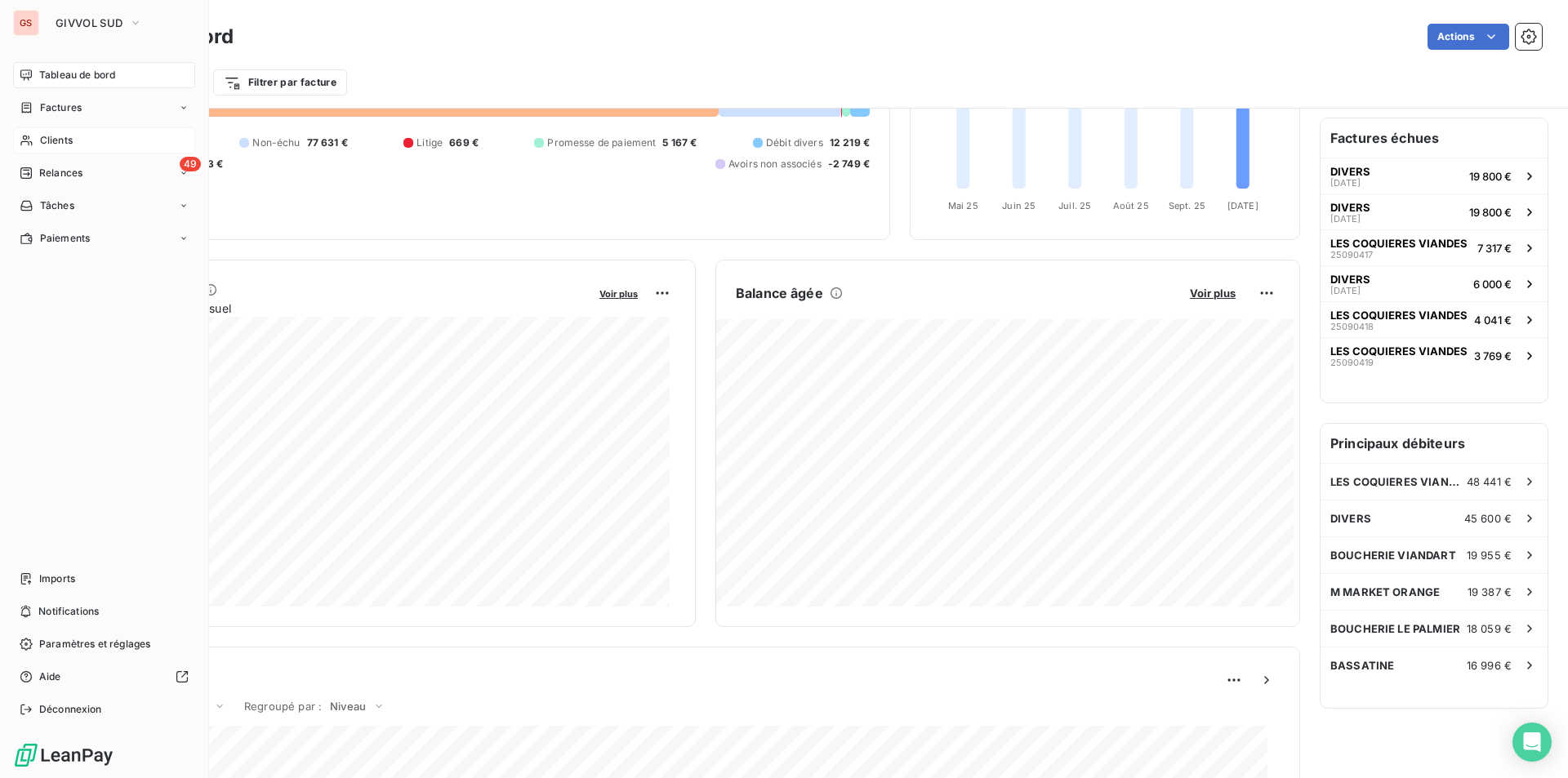
click at [46, 135] on span "Clients" at bounding box center [56, 140] width 33 height 15
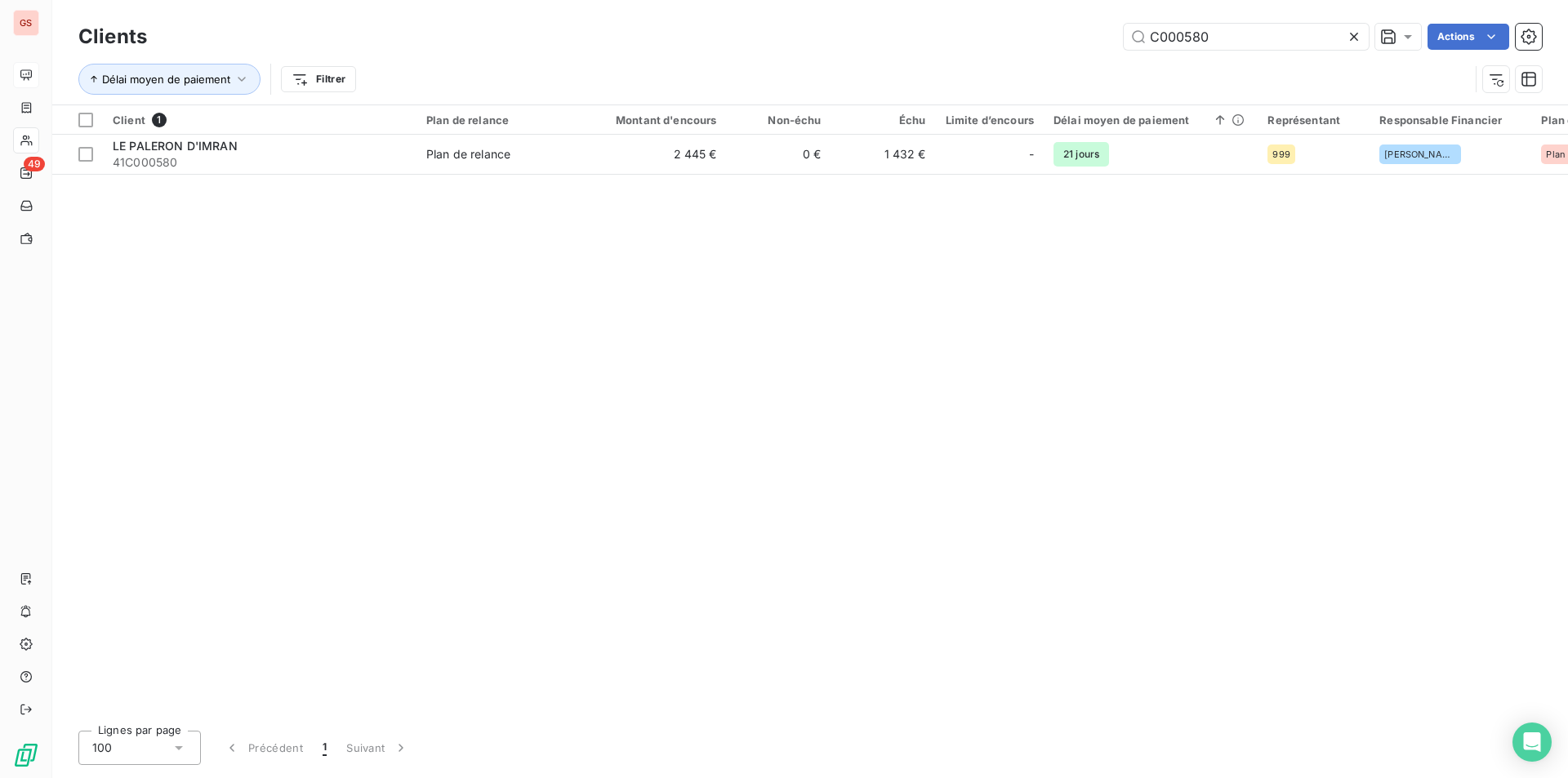
drag, startPoint x: 1170, startPoint y: 35, endPoint x: 1422, endPoint y: 69, distance: 254.3
click at [1422, 69] on div "Clients C000580 Actions Délai moyen de paiement Filtrer" at bounding box center [810, 62] width 1464 height 85
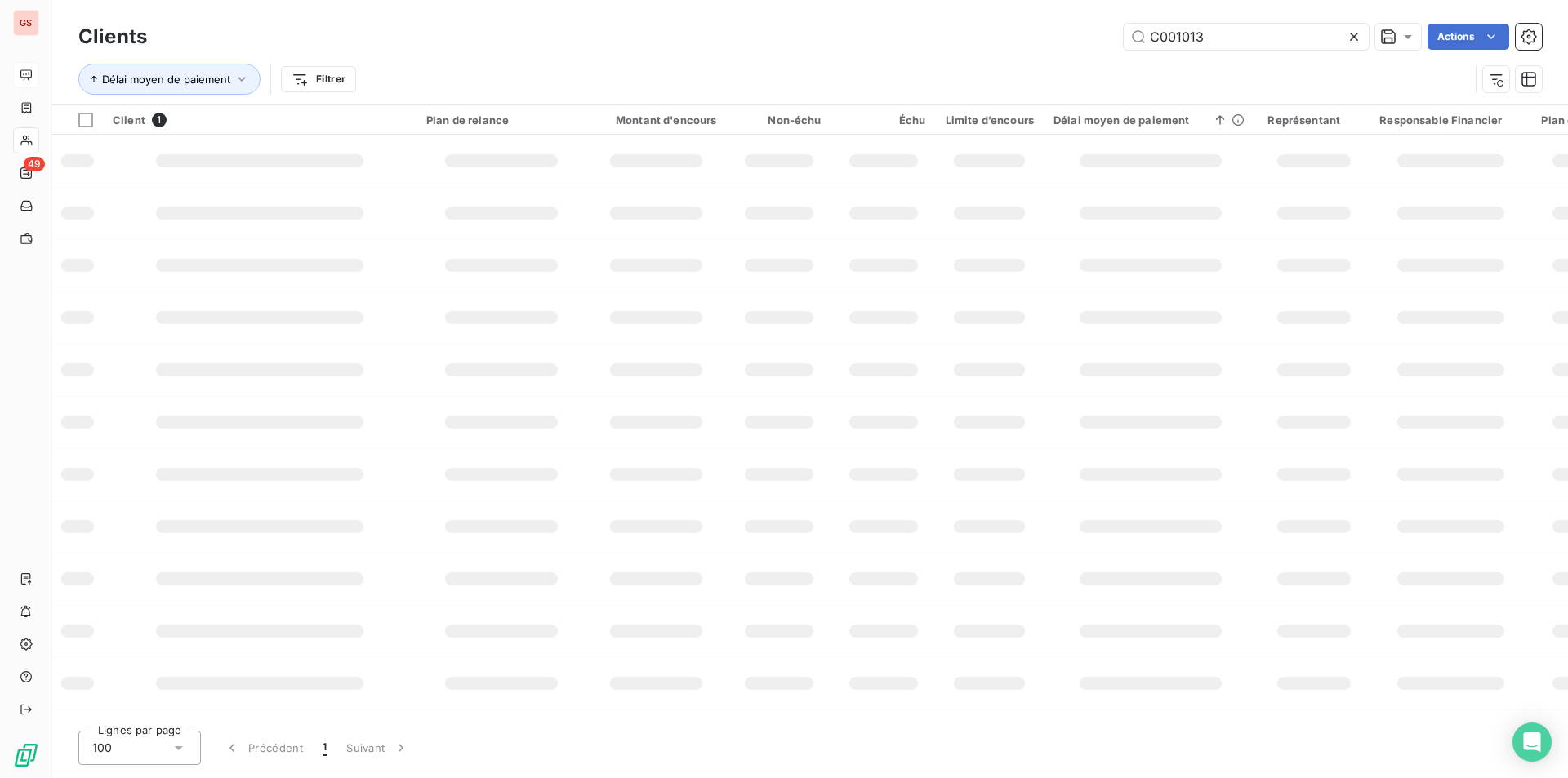
type input "C001013"
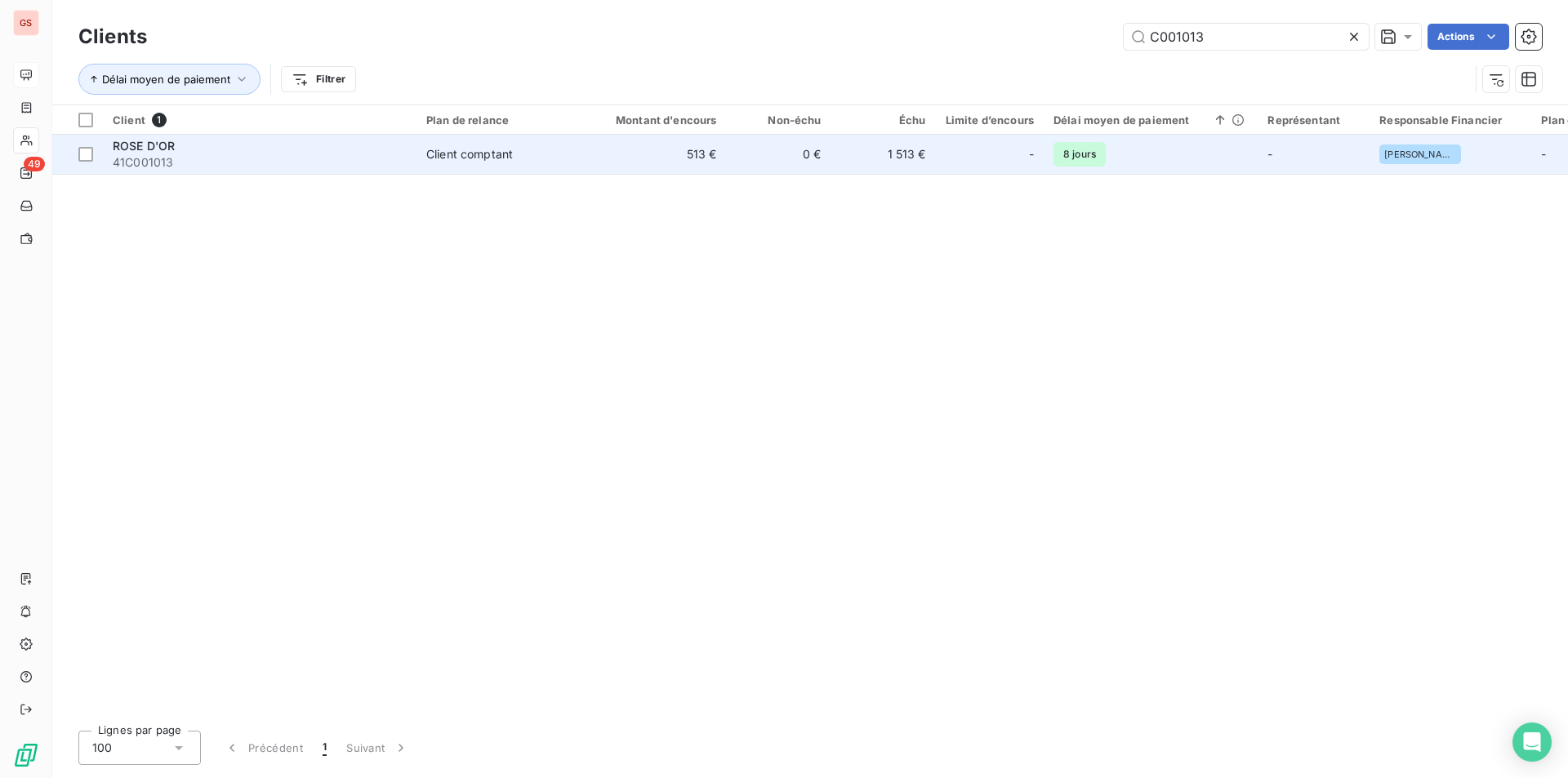
click at [430, 144] on td "Client comptant" at bounding box center [501, 154] width 170 height 39
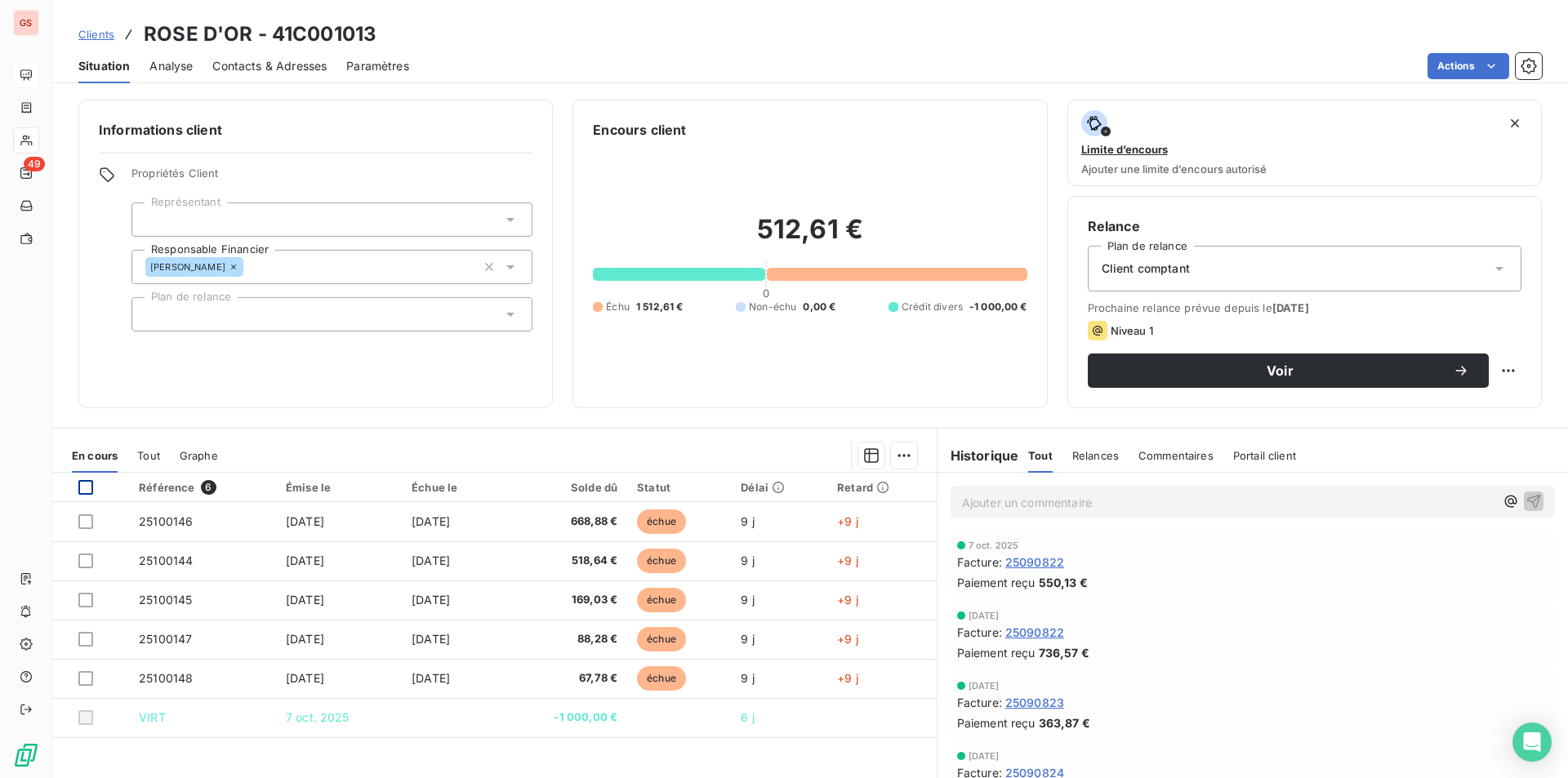
click at [84, 485] on div at bounding box center [86, 488] width 15 height 15
click at [893, 451] on html "GS 49 Clients ROSE D'OR - 41C001013 Situation Analyse Contacts & Adresses Param…" at bounding box center [784, 389] width 1568 height 778
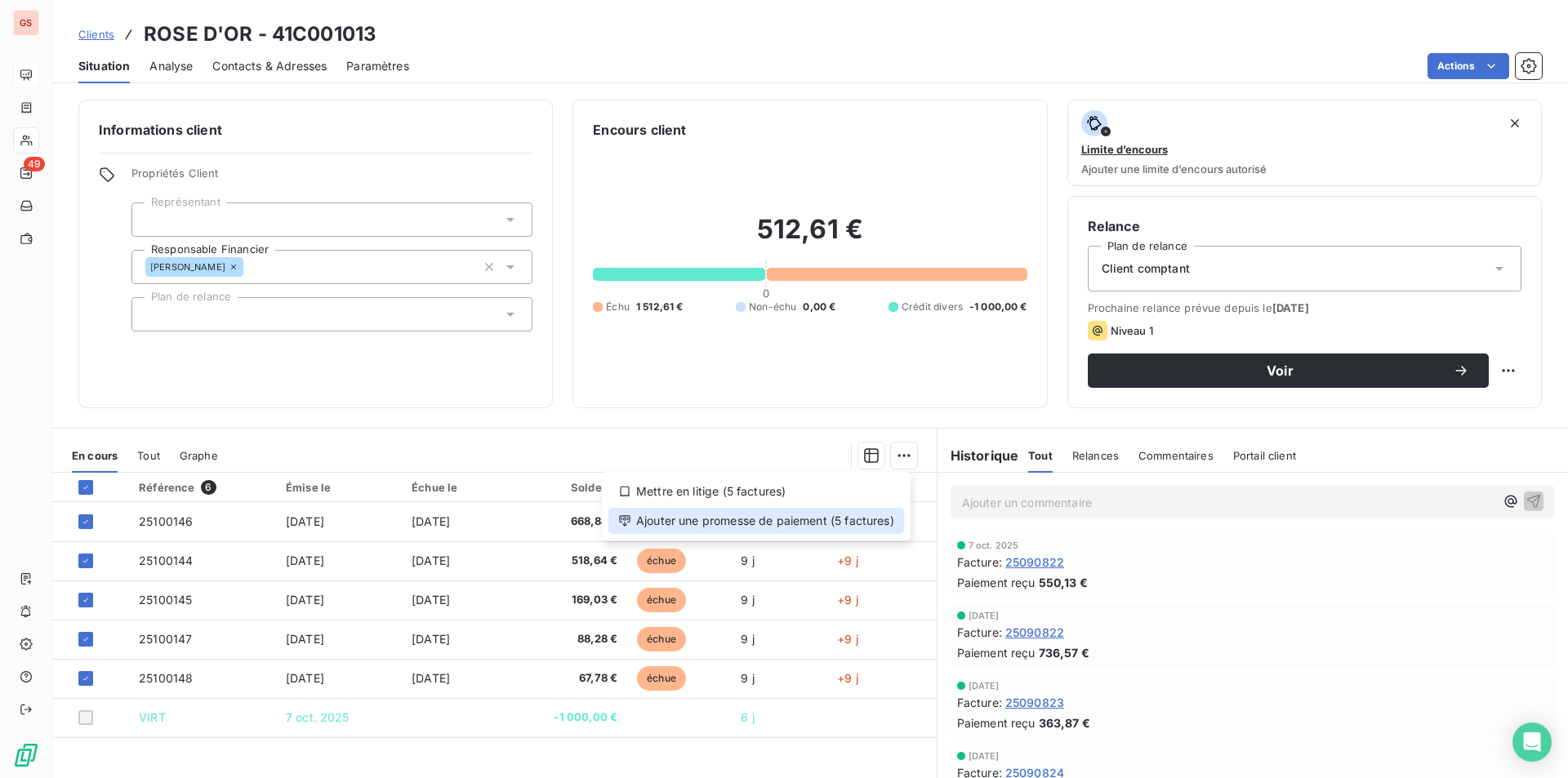
click at [753, 527] on div "Ajouter une promesse de paiement (5 factures)" at bounding box center [756, 521] width 296 height 26
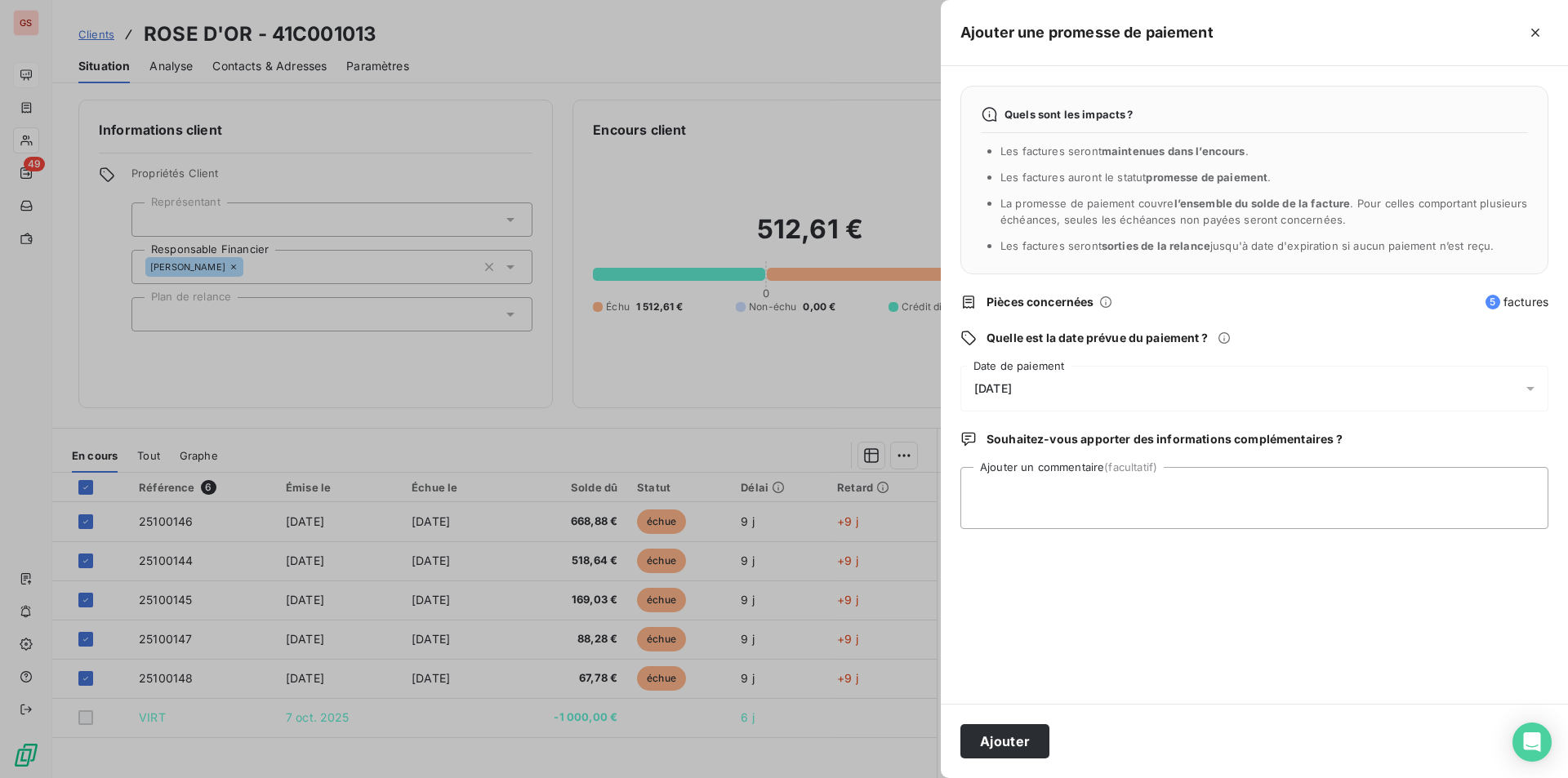
click at [1030, 405] on div "[DATE]" at bounding box center [1255, 389] width 588 height 46
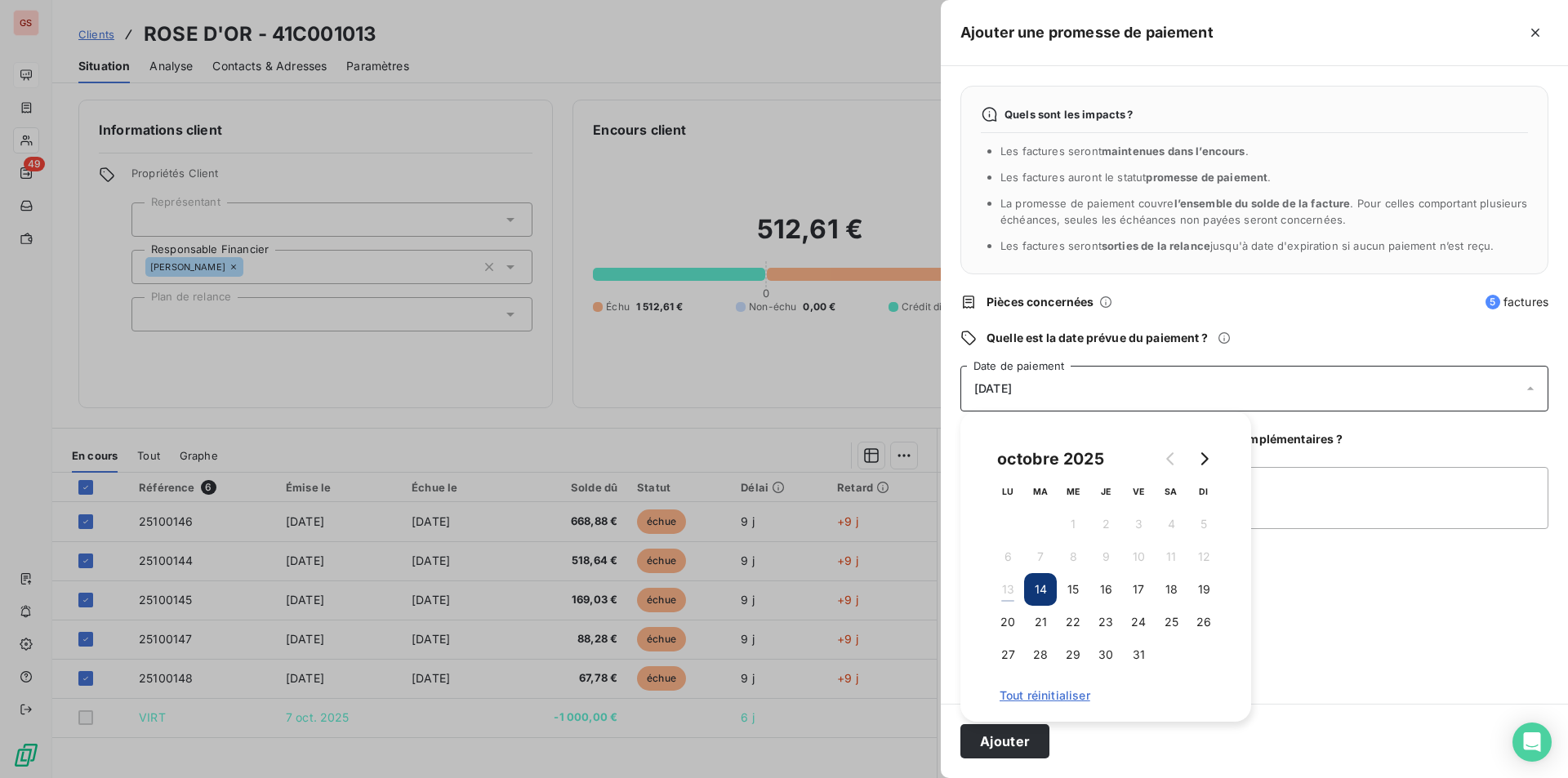
click at [1012, 393] on span "[DATE]" at bounding box center [993, 389] width 38 height 13
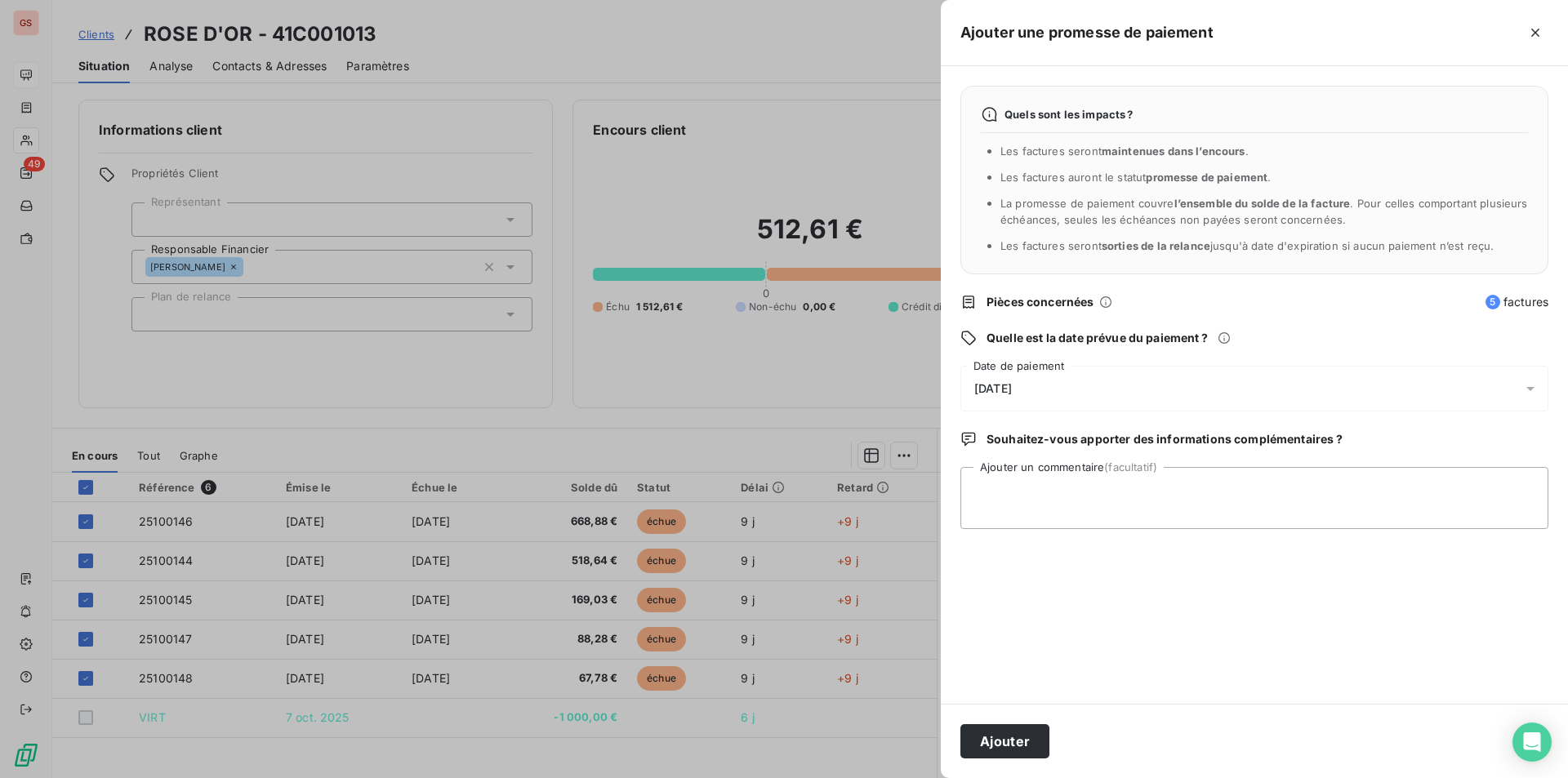
click at [1045, 395] on div "[DATE]" at bounding box center [1255, 389] width 588 height 46
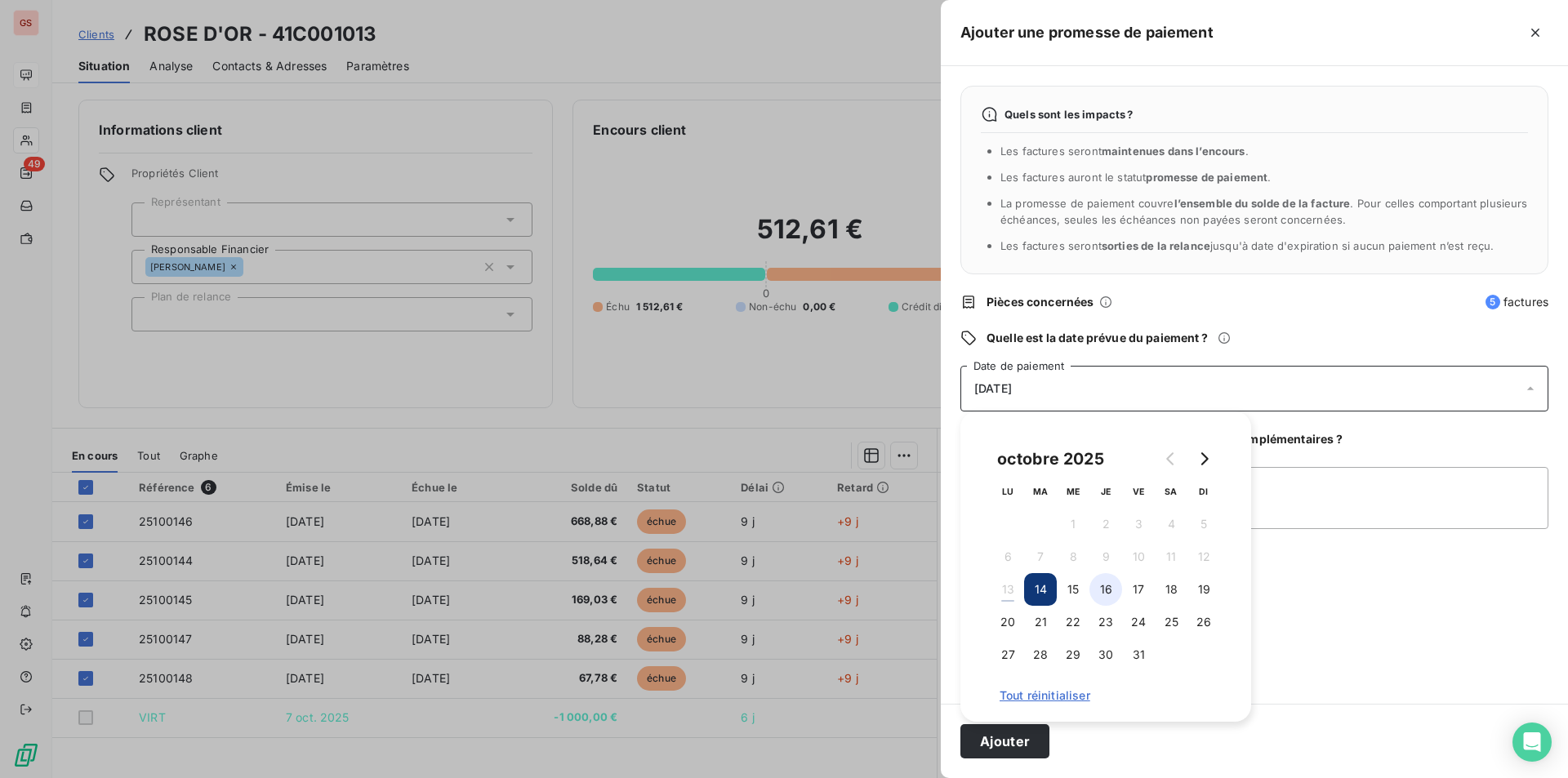
click at [1108, 593] on button "16" at bounding box center [1106, 589] width 33 height 33
click at [1326, 496] on textarea "Ajouter un commentaire (facultatif)" at bounding box center [1255, 498] width 588 height 62
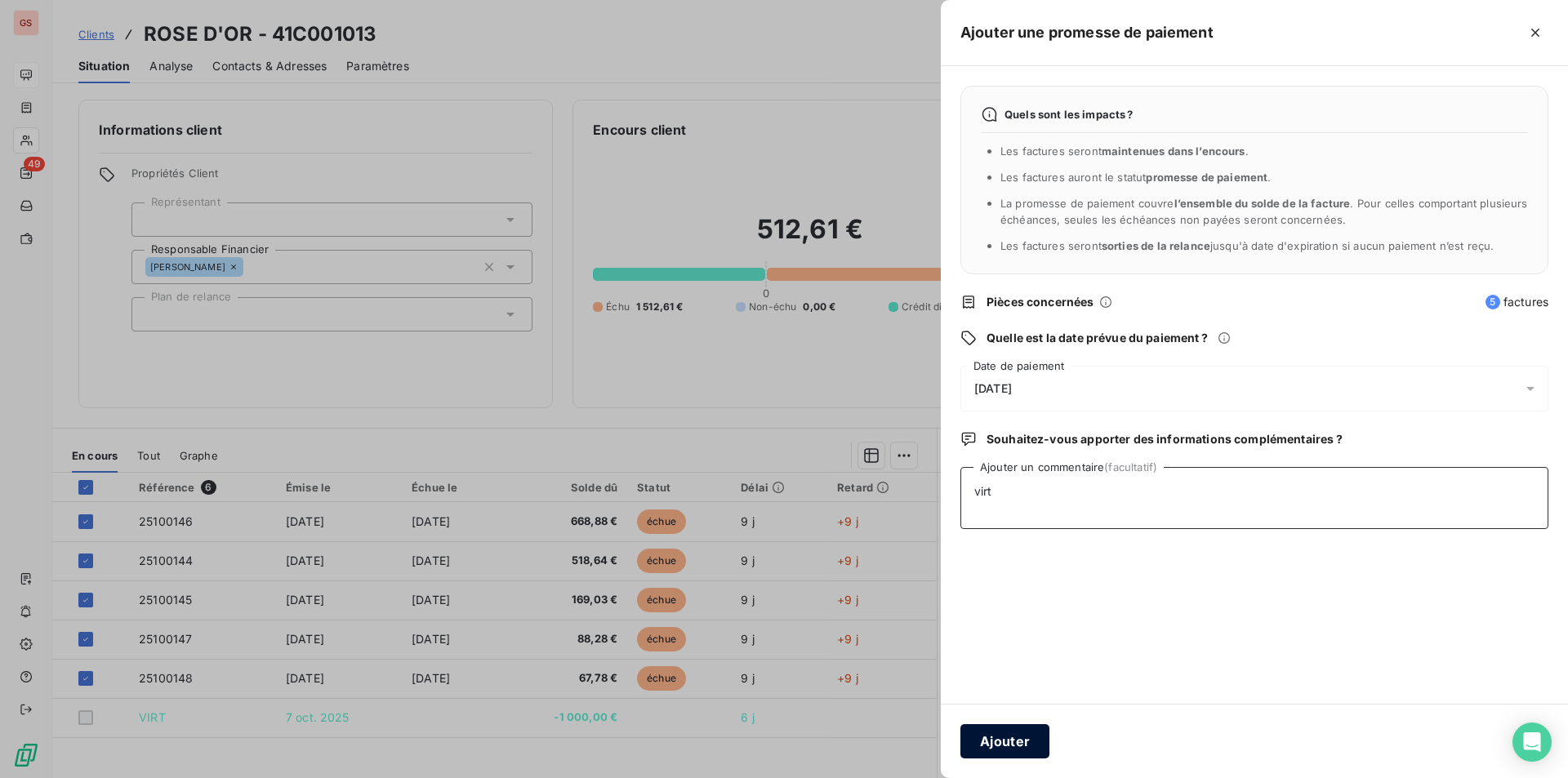
type textarea "virt"
click at [1000, 743] on button "Ajouter" at bounding box center [1005, 741] width 89 height 34
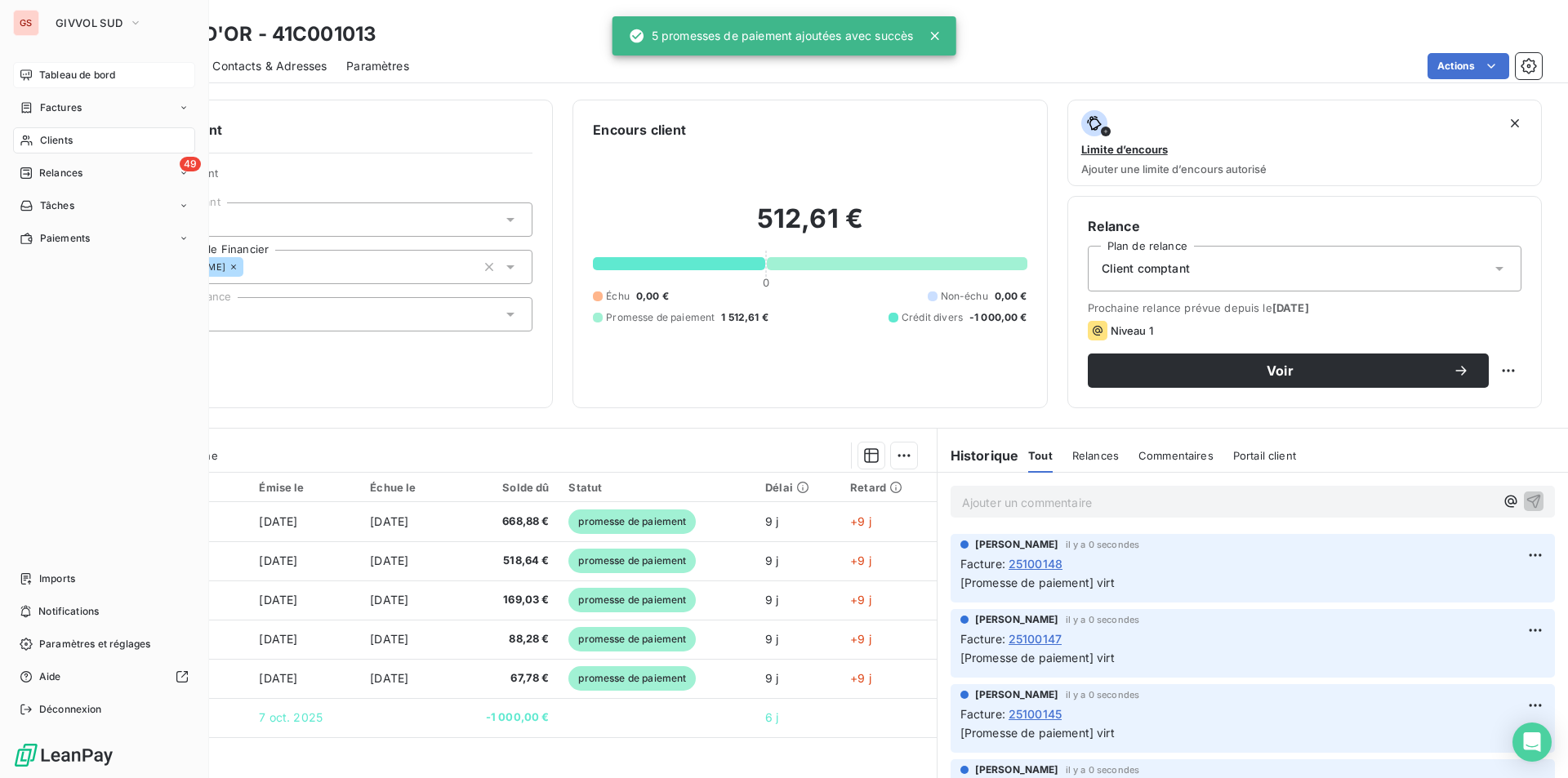
click at [61, 70] on span "Tableau de bord" at bounding box center [77, 75] width 76 height 15
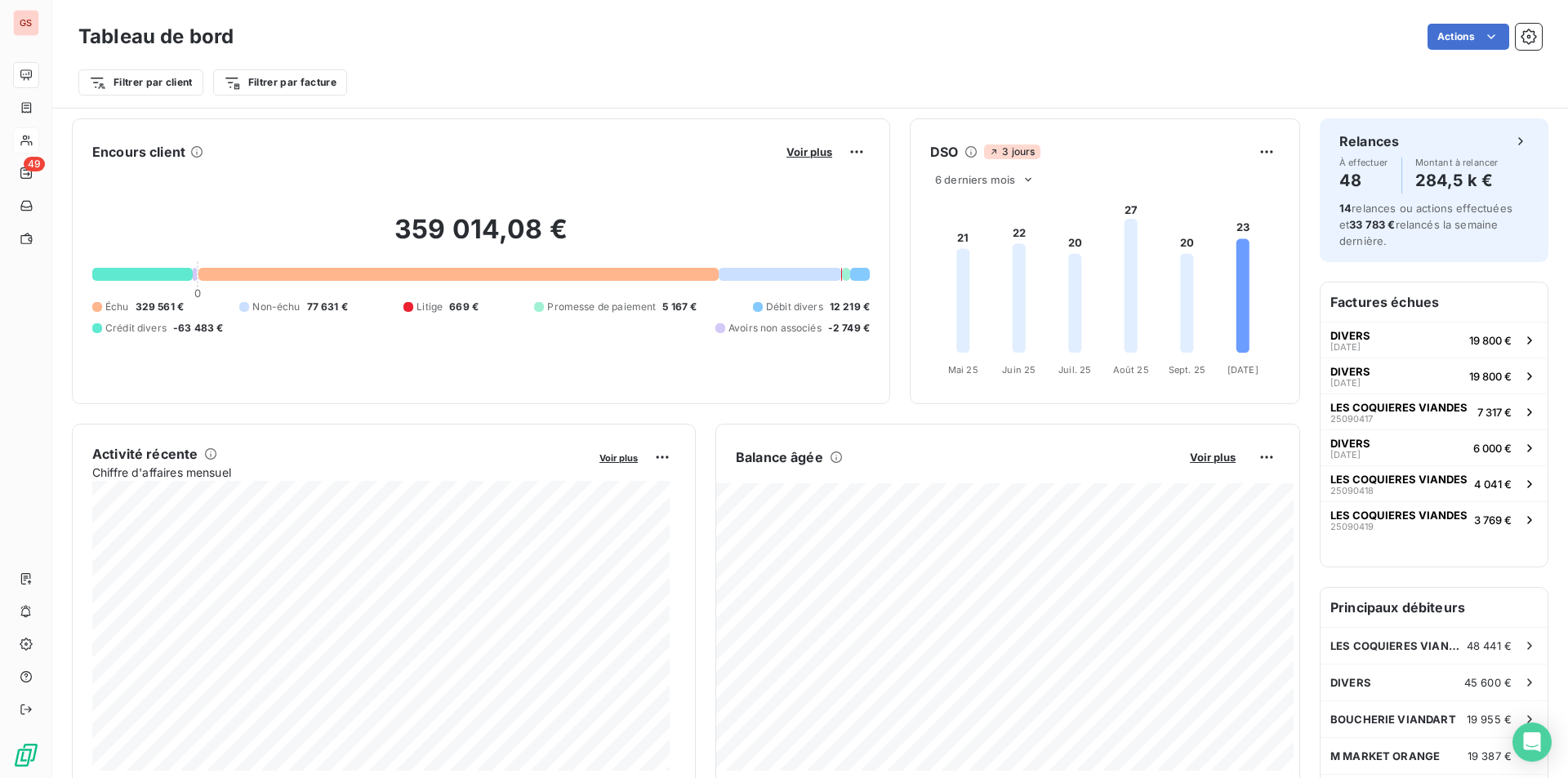
scroll to position [83, 0]
